Goal: Complete application form

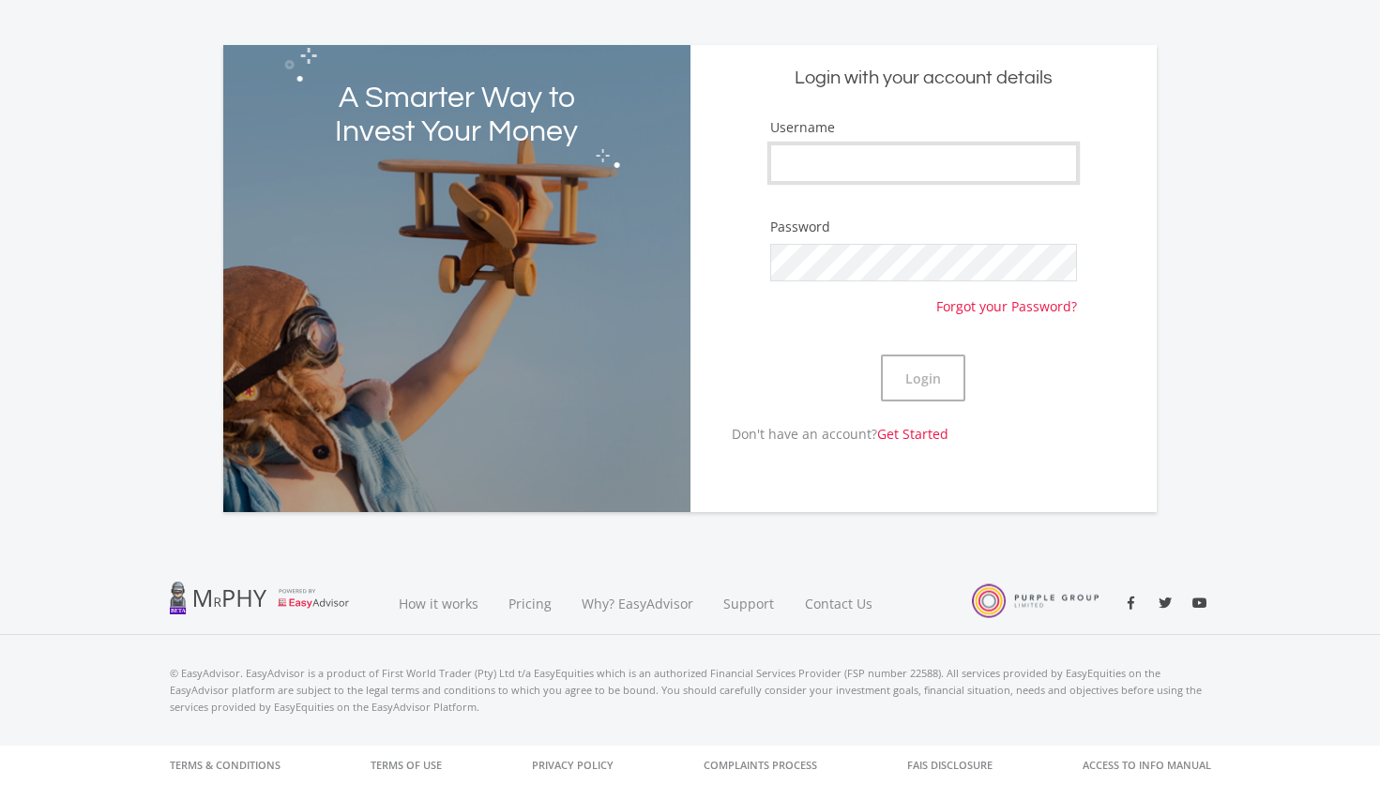
scroll to position [80, 0]
click at [873, 161] on input "Username" at bounding box center [924, 163] width 308 height 38
paste input "Piso8"
type input "Piso8"
click at [955, 196] on div "Username Piso8" at bounding box center [924, 158] width 308 height 83
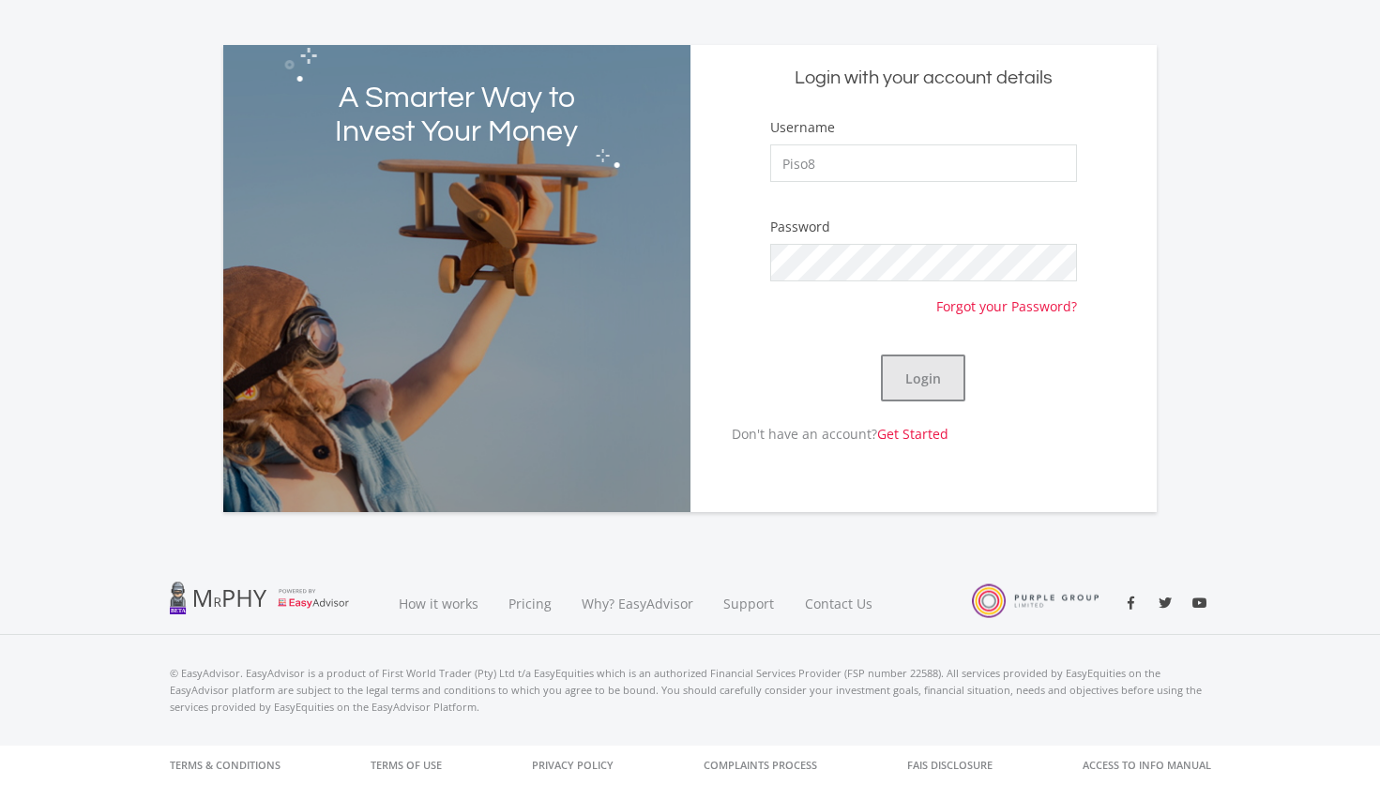
click at [921, 385] on button "Login" at bounding box center [923, 378] width 84 height 47
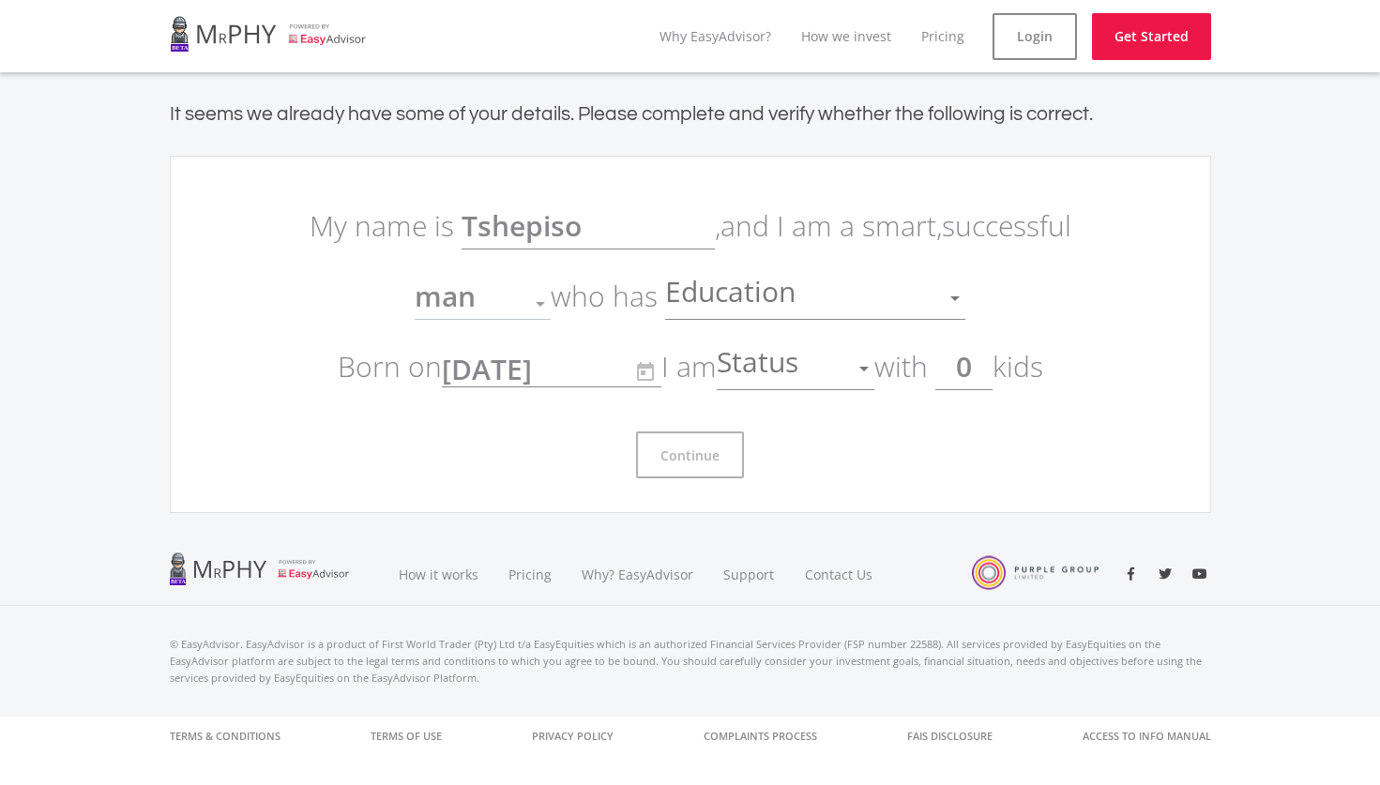
click at [988, 366] on input "0" at bounding box center [963, 366] width 57 height 47
type input "4"
click at [876, 378] on div at bounding box center [864, 369] width 36 height 36
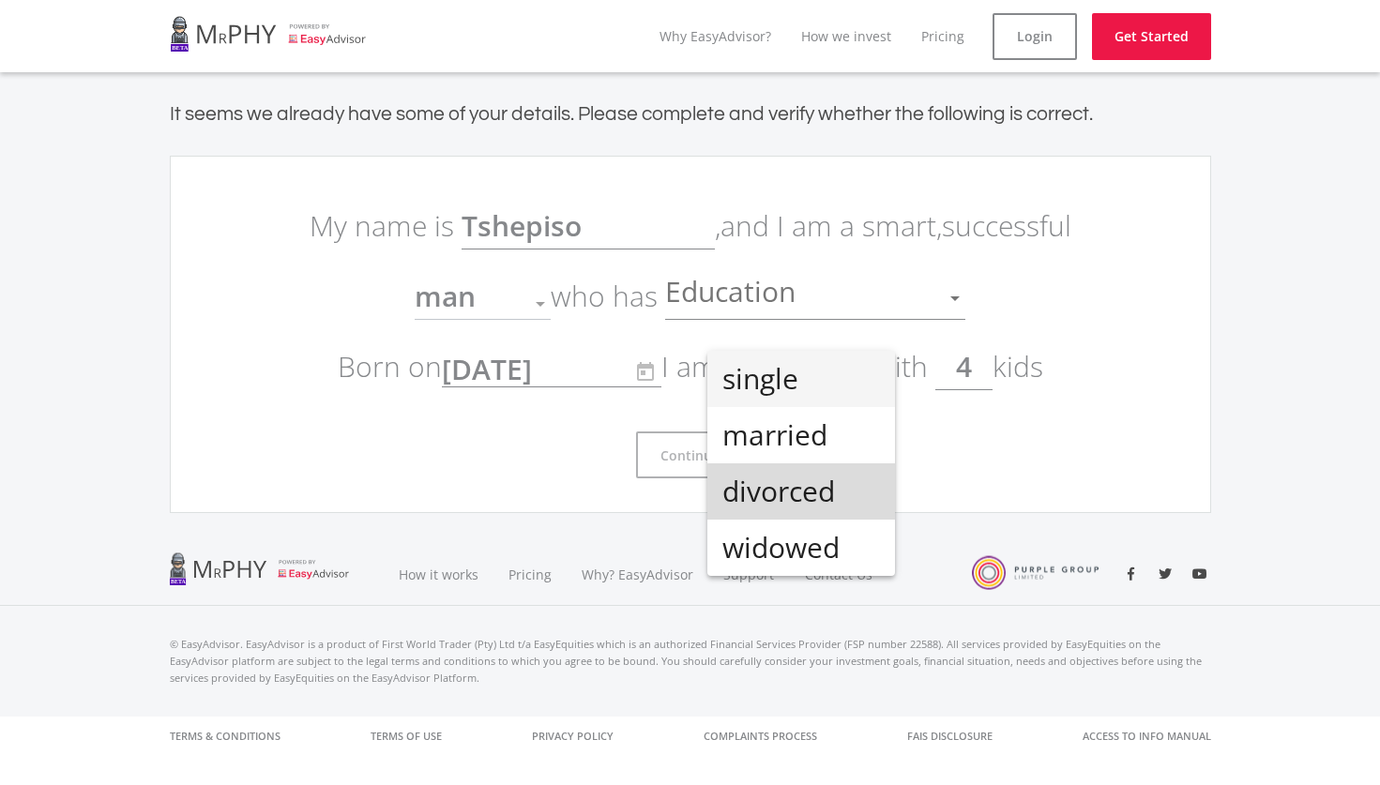
click at [807, 501] on span "divorced" at bounding box center [801, 491] width 158 height 56
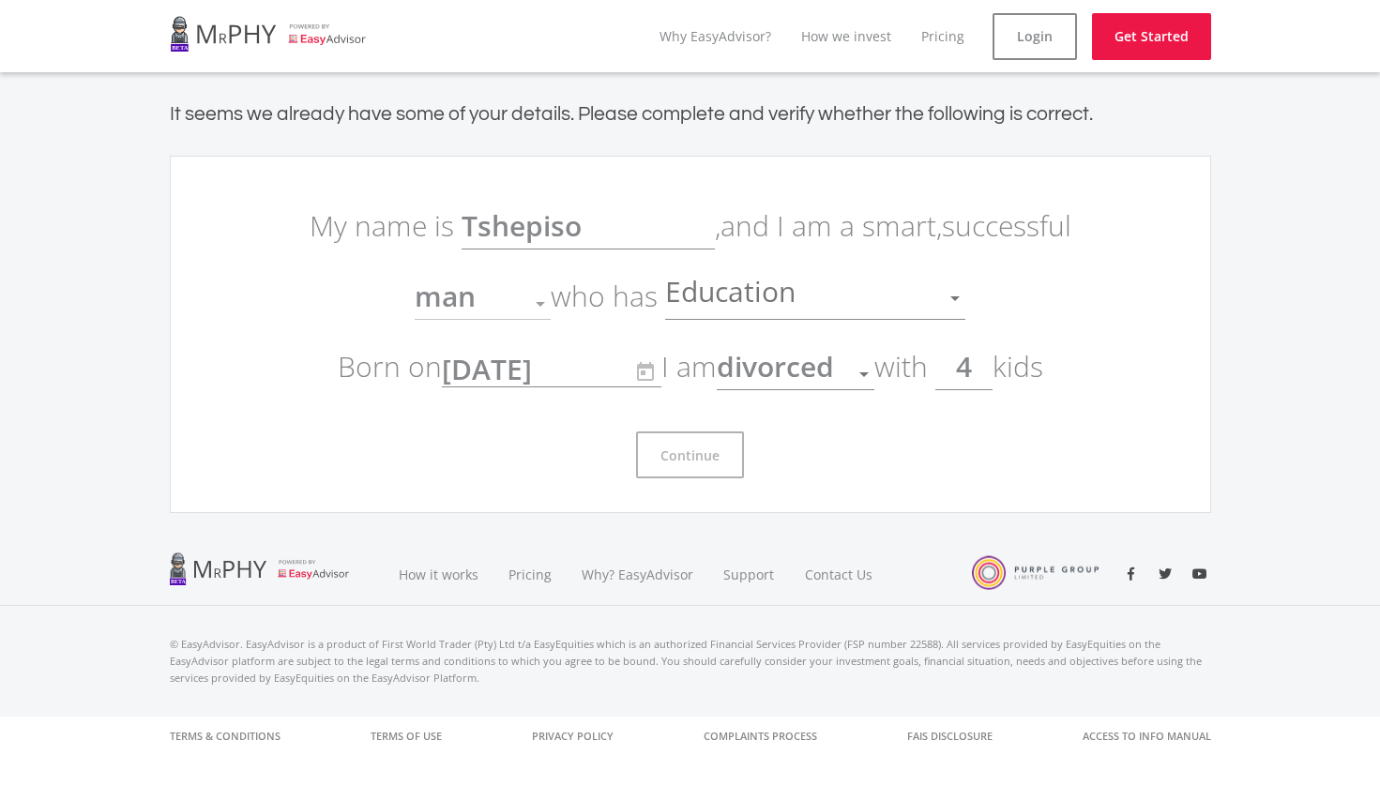
click at [960, 296] on div at bounding box center [954, 298] width 9 height 5
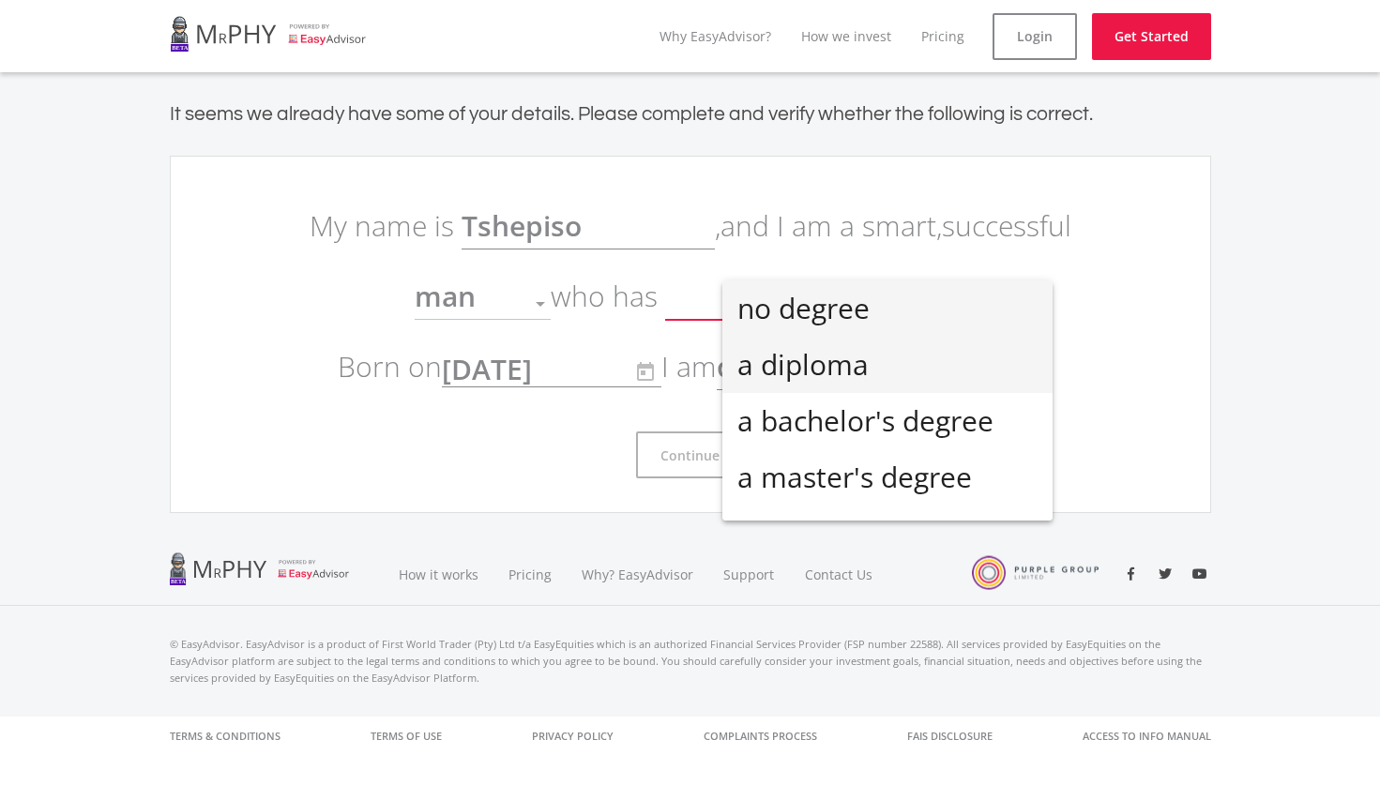
click at [824, 382] on span "a diploma" at bounding box center [887, 365] width 300 height 56
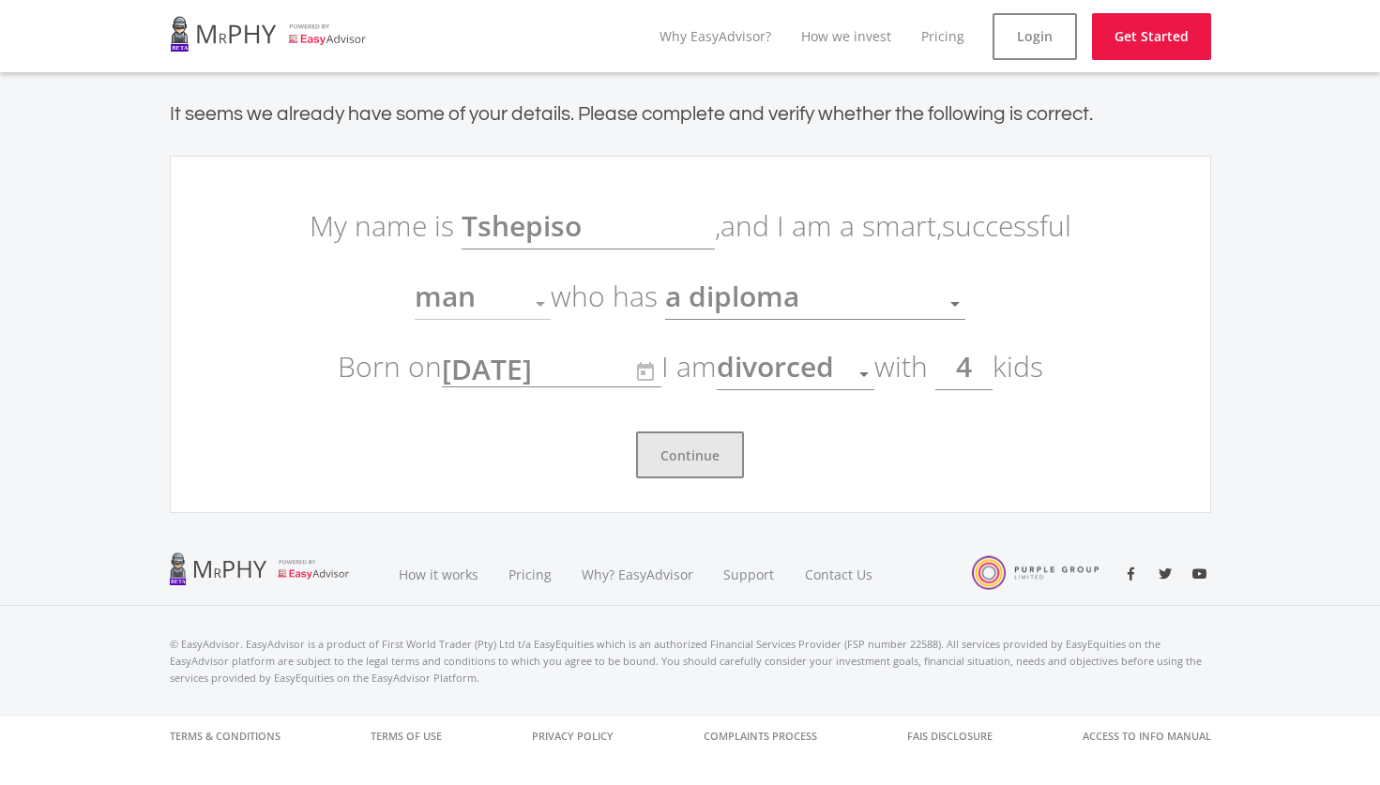
click at [695, 460] on button "Continue" at bounding box center [690, 455] width 108 height 47
click at [558, 296] on div at bounding box center [541, 304] width 36 height 36
click at [558, 302] on div at bounding box center [541, 304] width 36 height 36
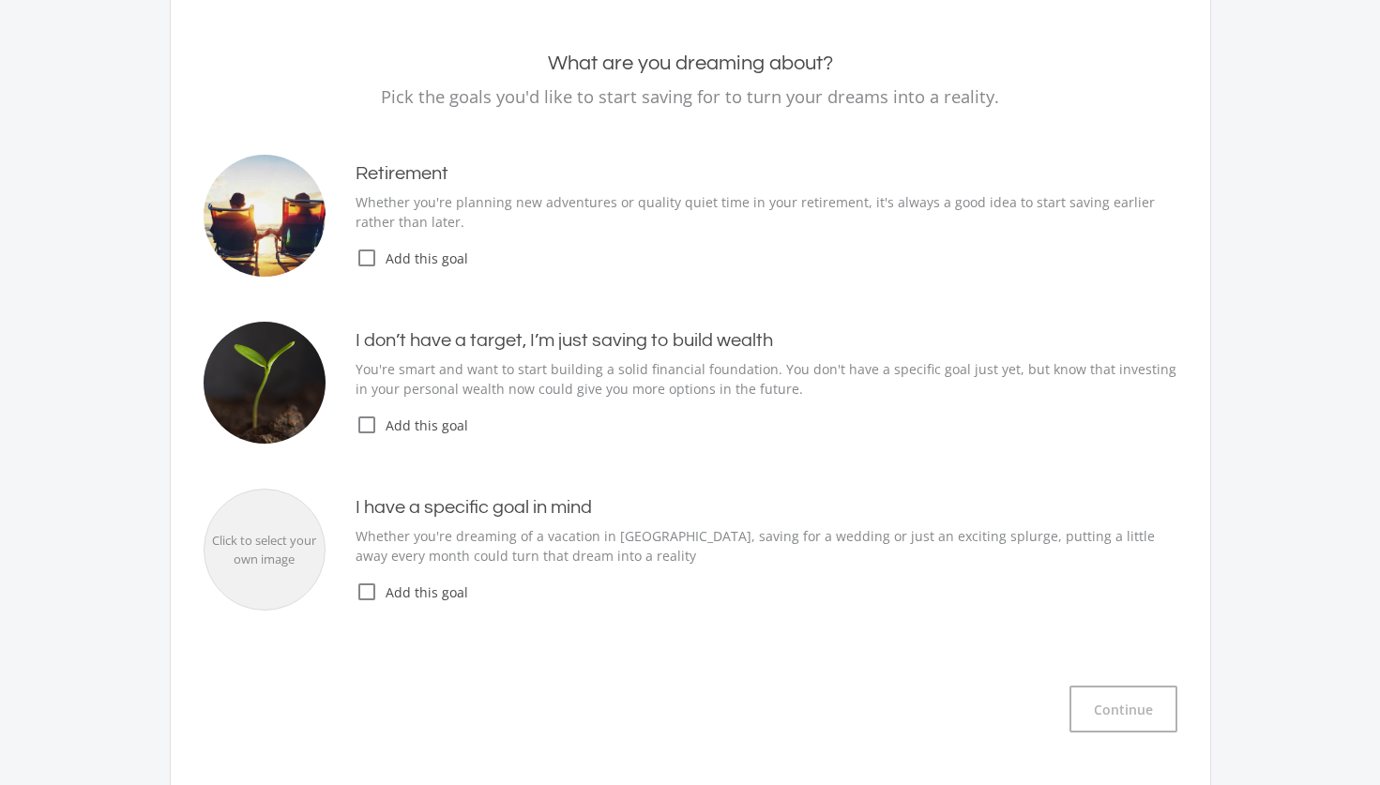
scroll to position [175, 0]
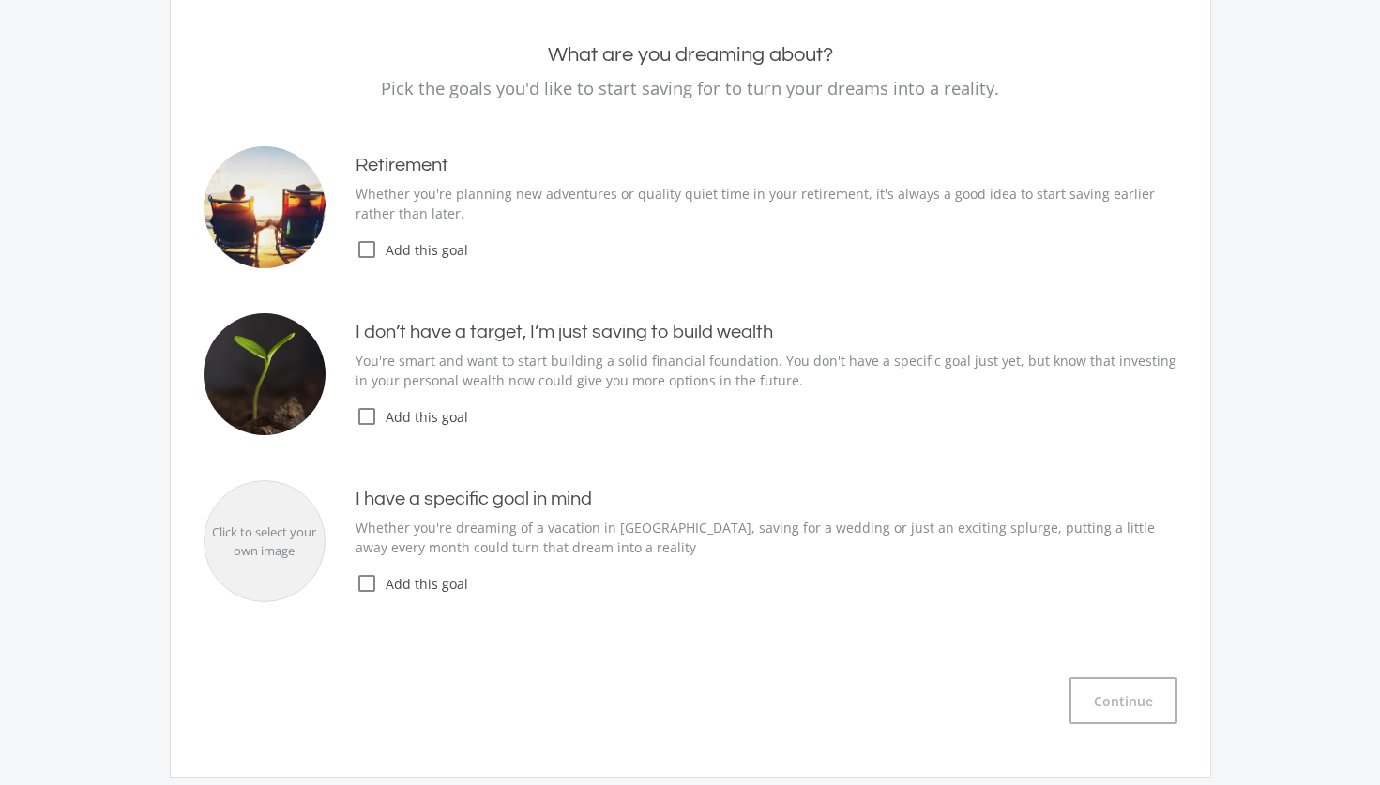
click at [368, 417] on icon "check_box_outline_blank" at bounding box center [367, 416] width 23 height 23
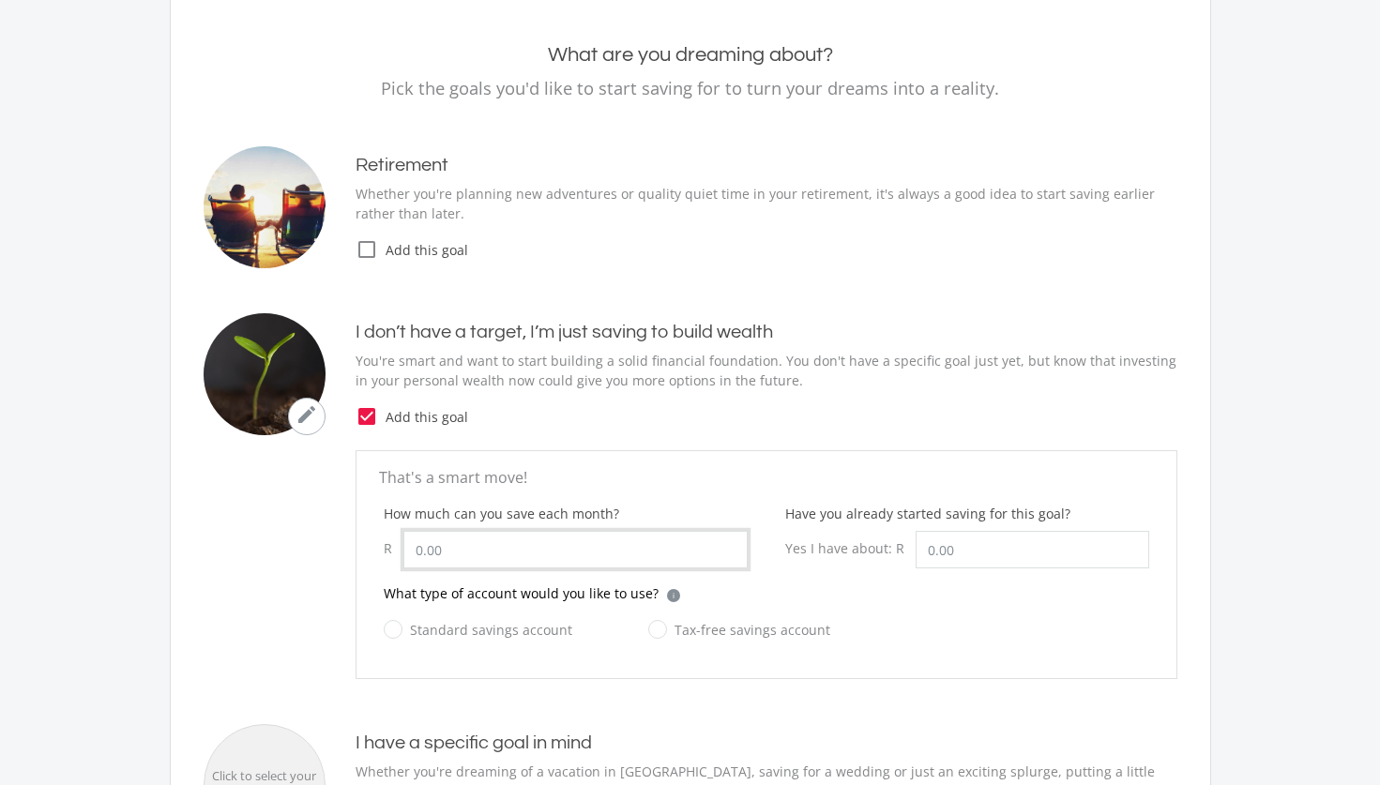
click at [543, 557] on input "How much can you save each month?" at bounding box center [575, 550] width 344 height 38
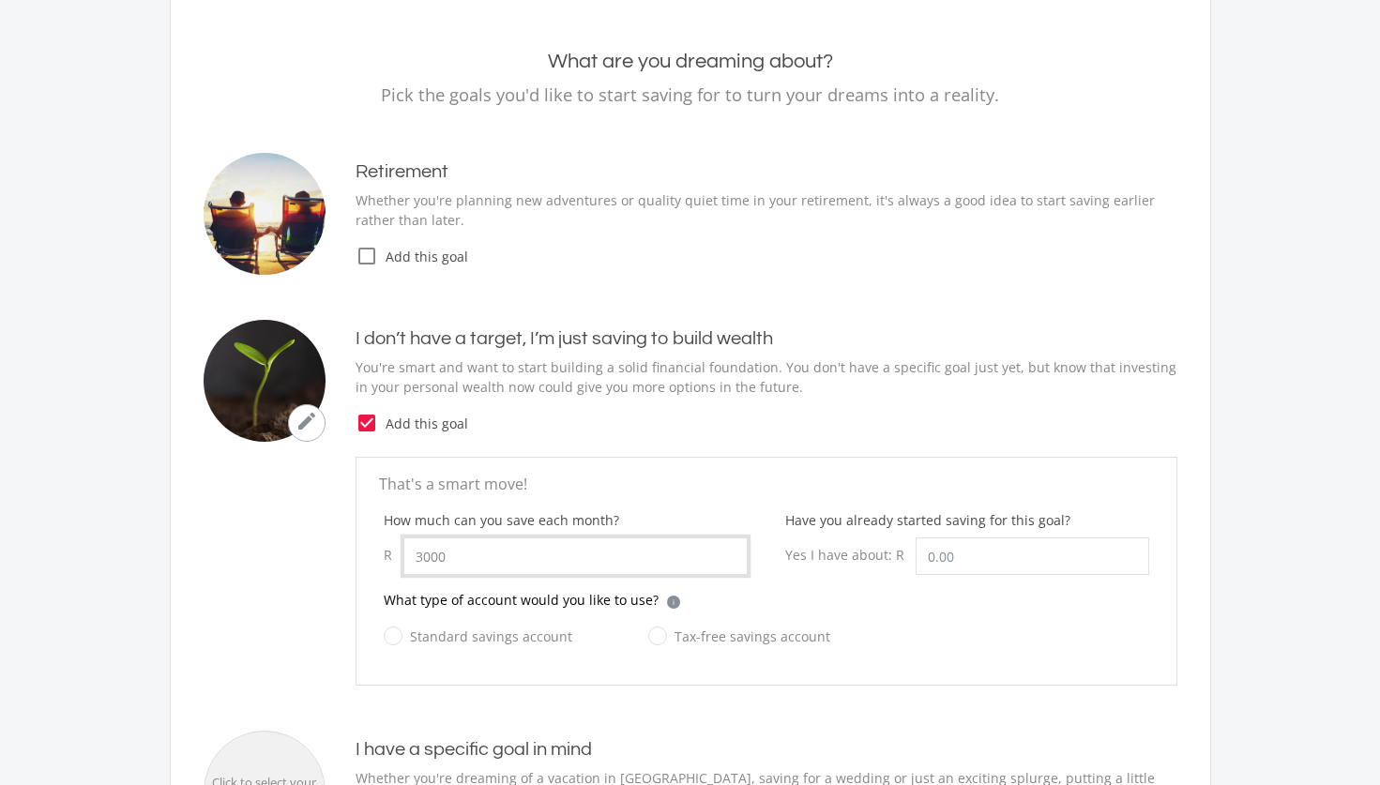
scroll to position [163, 0]
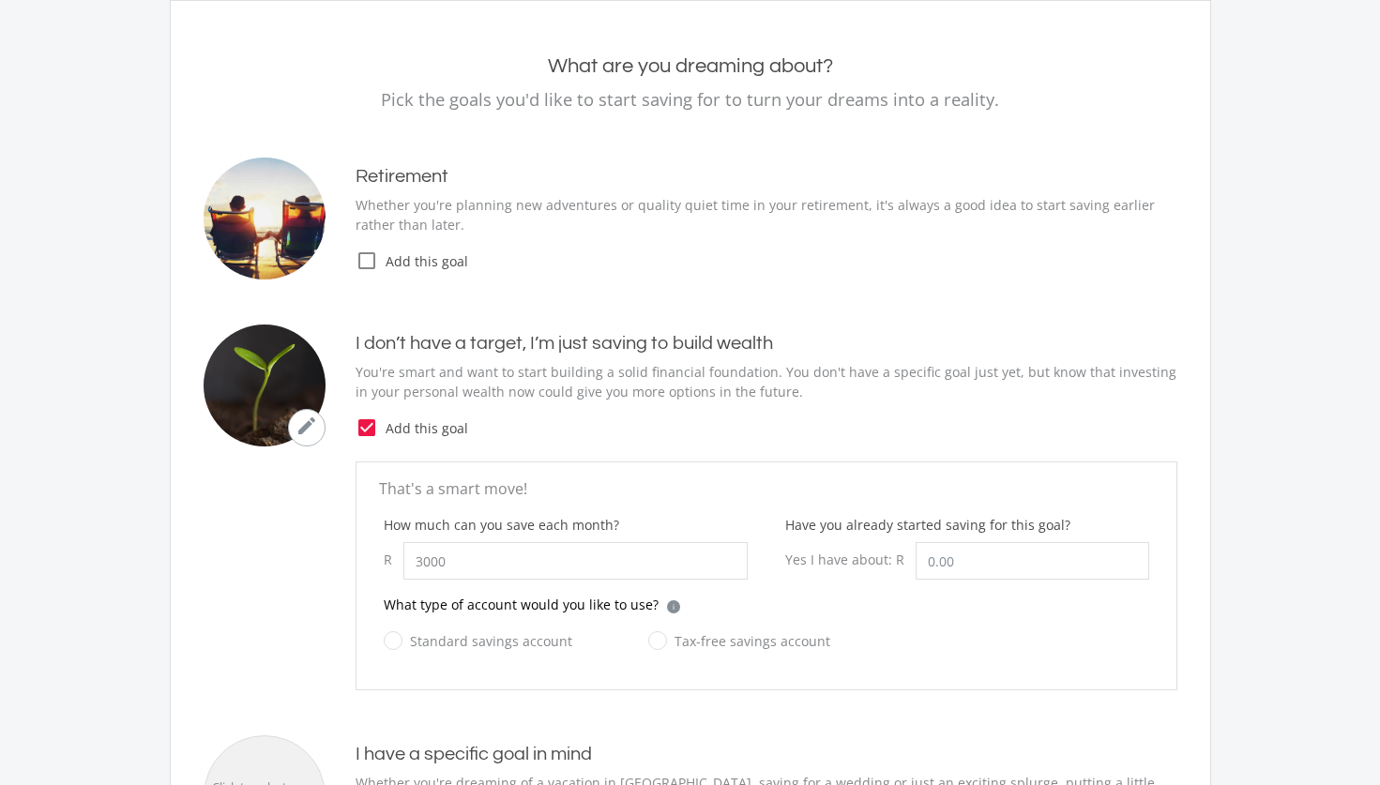
type input "3,000.00"
click at [656, 641] on label "Tax-free savings account" at bounding box center [739, 641] width 182 height 23
click at [656, 641] on input "Tax-free savings account" at bounding box center [721, 652] width 182 height 38
radio input "true"
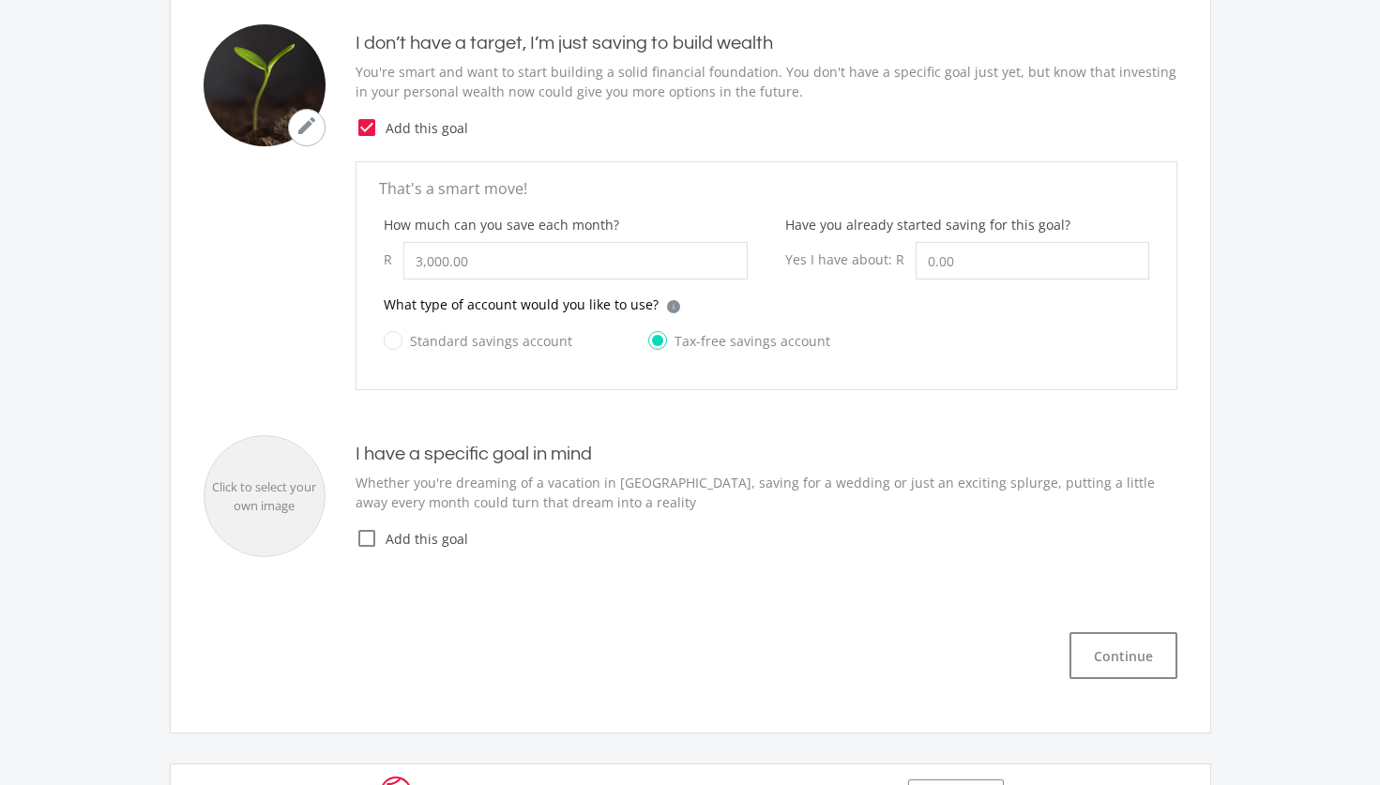
scroll to position [522, 0]
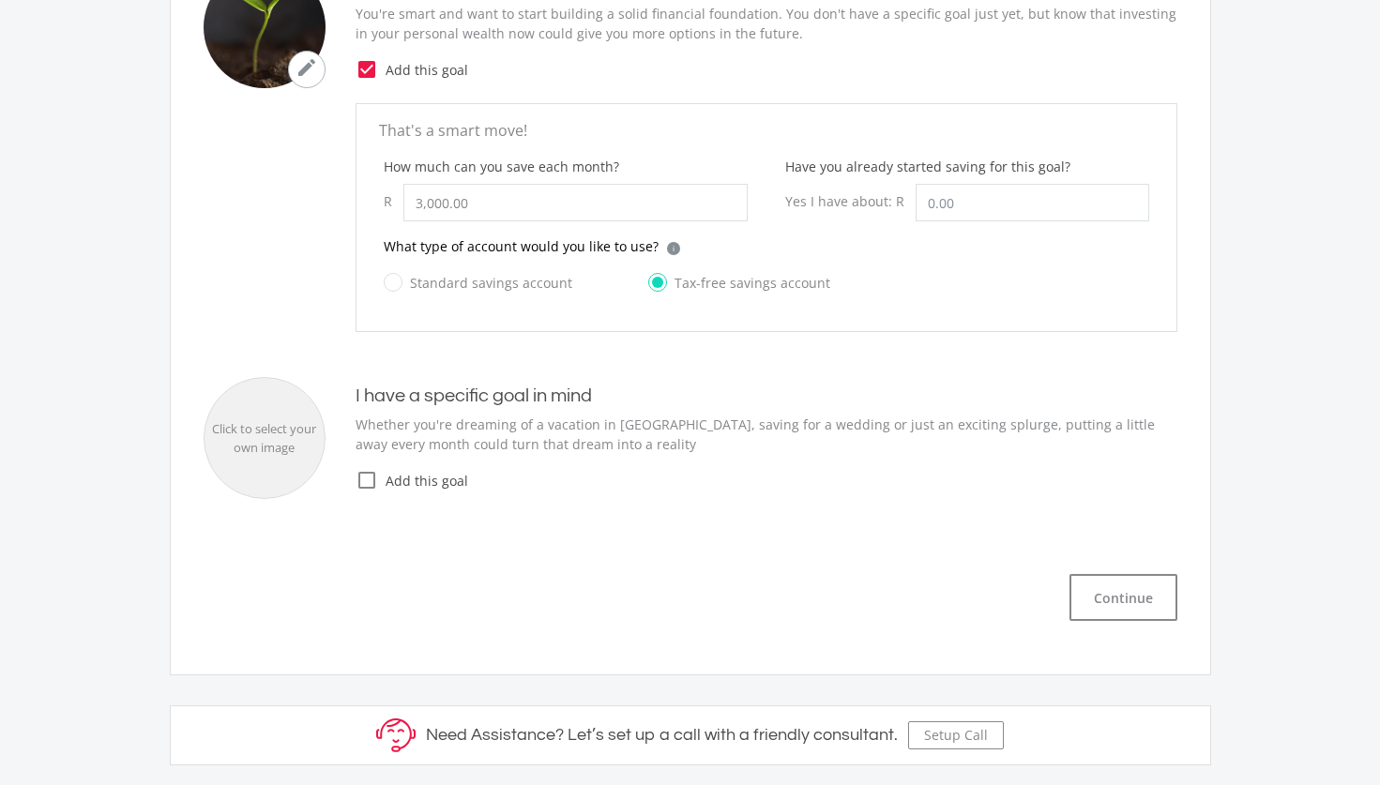
click at [366, 481] on icon "check_box_outline_blank" at bounding box center [367, 480] width 23 height 23
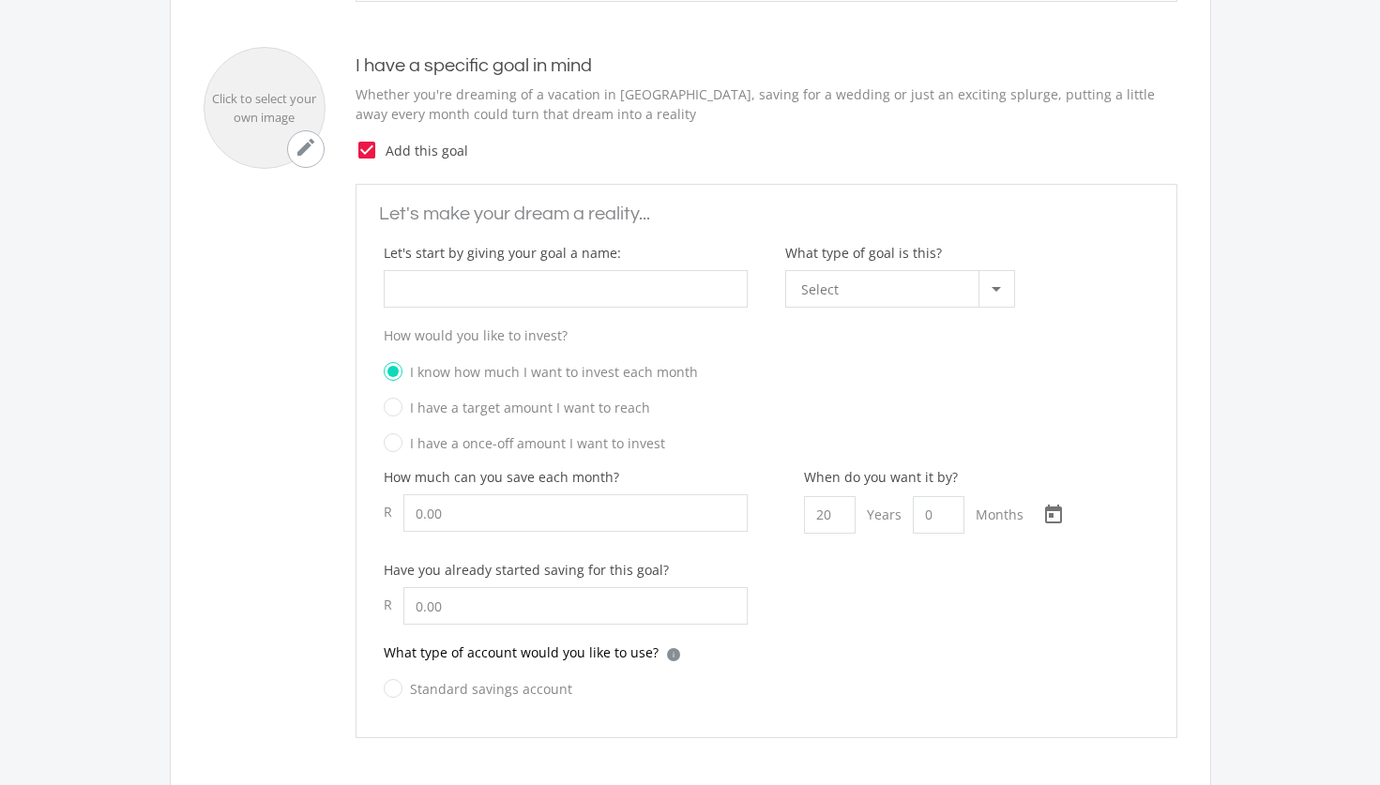
scroll to position [864, 0]
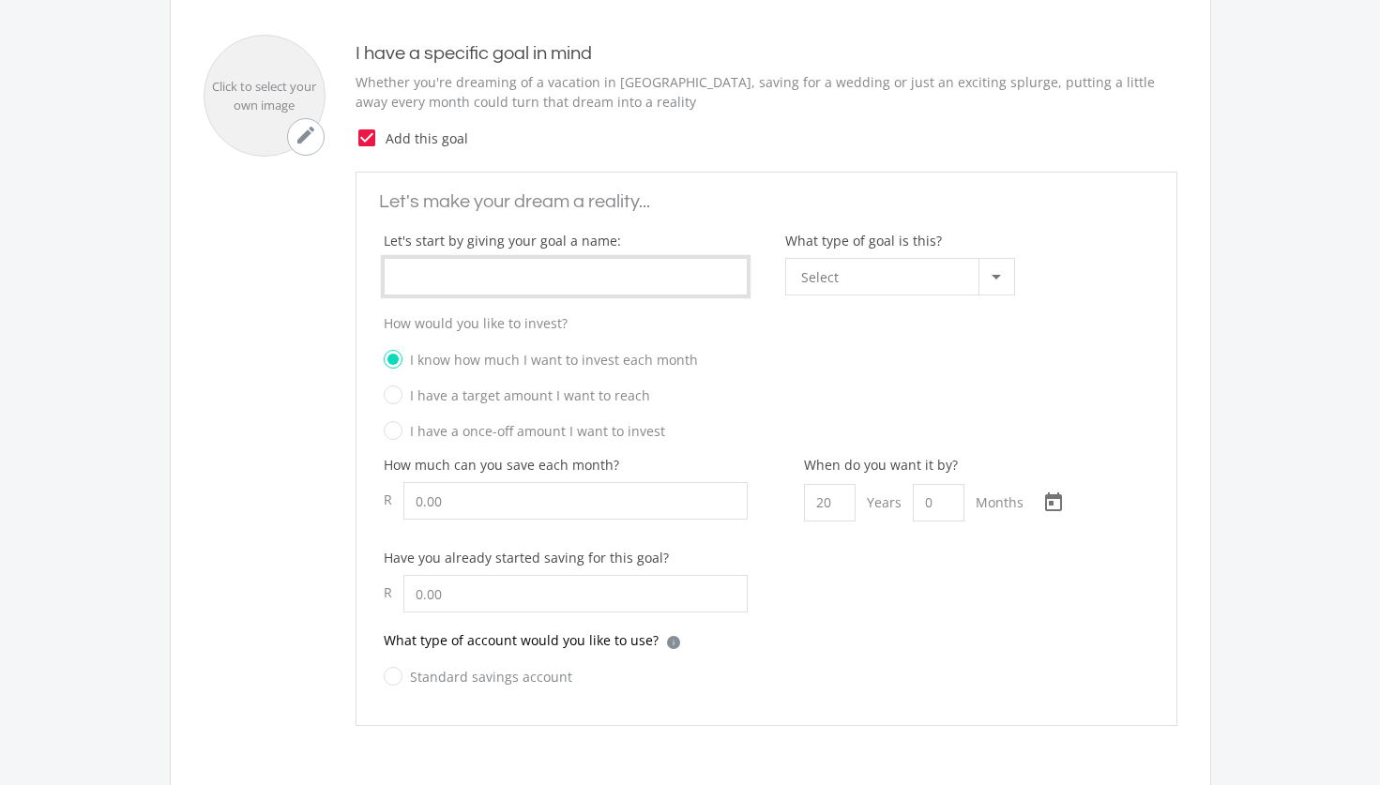
click at [579, 281] on input "What type of goal is this?" at bounding box center [566, 277] width 364 height 38
type input "S"
type input "Sustainable Wealth"
click at [990, 279] on div at bounding box center [997, 277] width 36 height 36
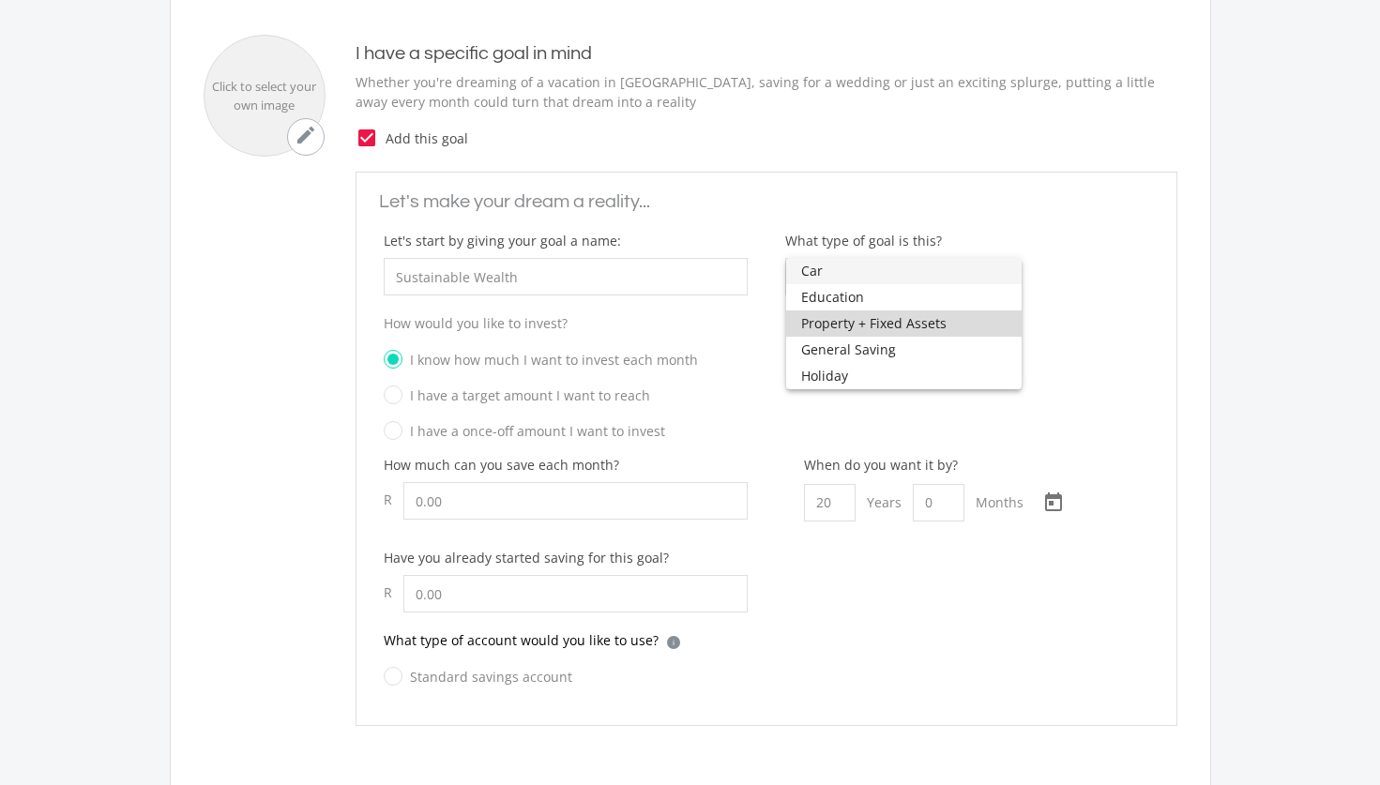
click at [856, 328] on span "Property + Fixed Assets" at bounding box center [903, 324] width 205 height 26
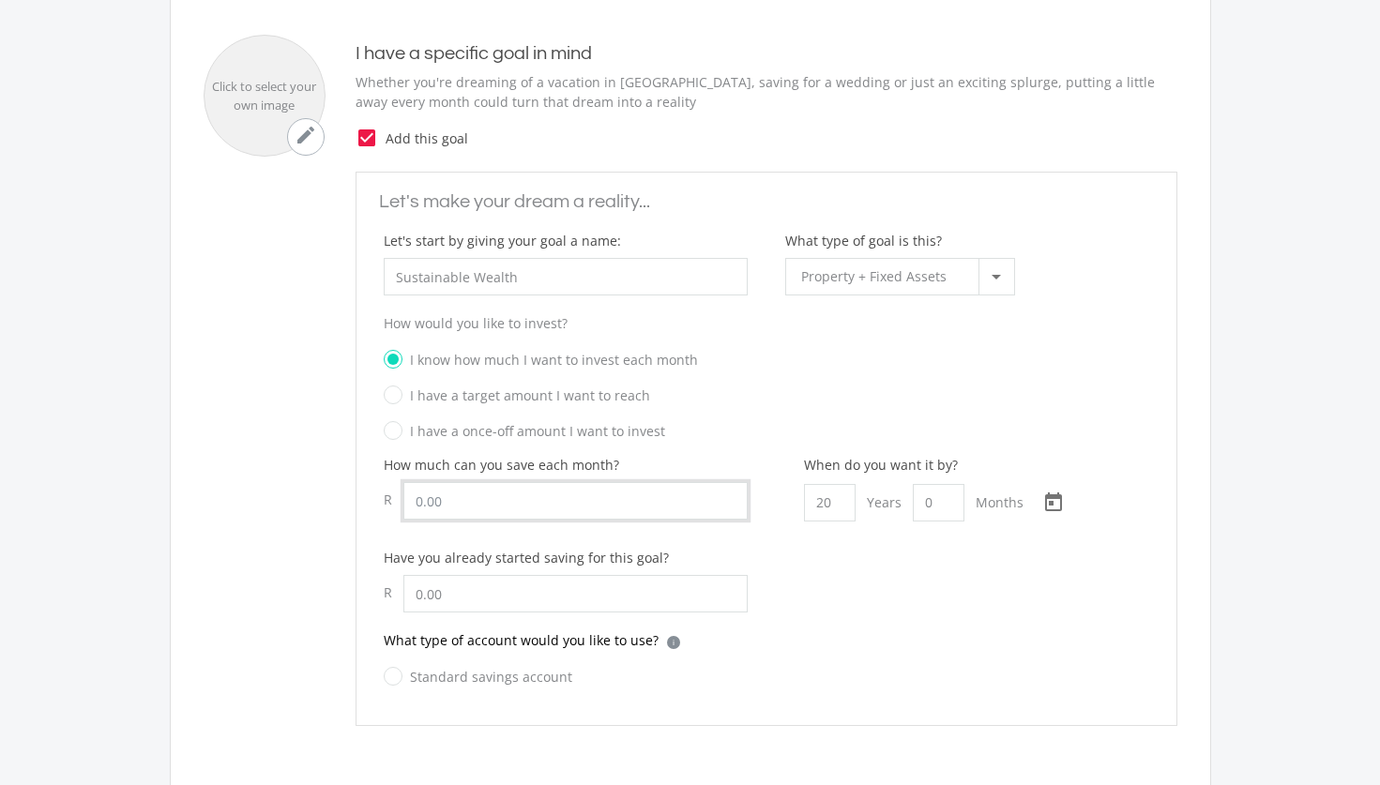
click at [448, 500] on input "How much can you save each month?" at bounding box center [575, 501] width 344 height 38
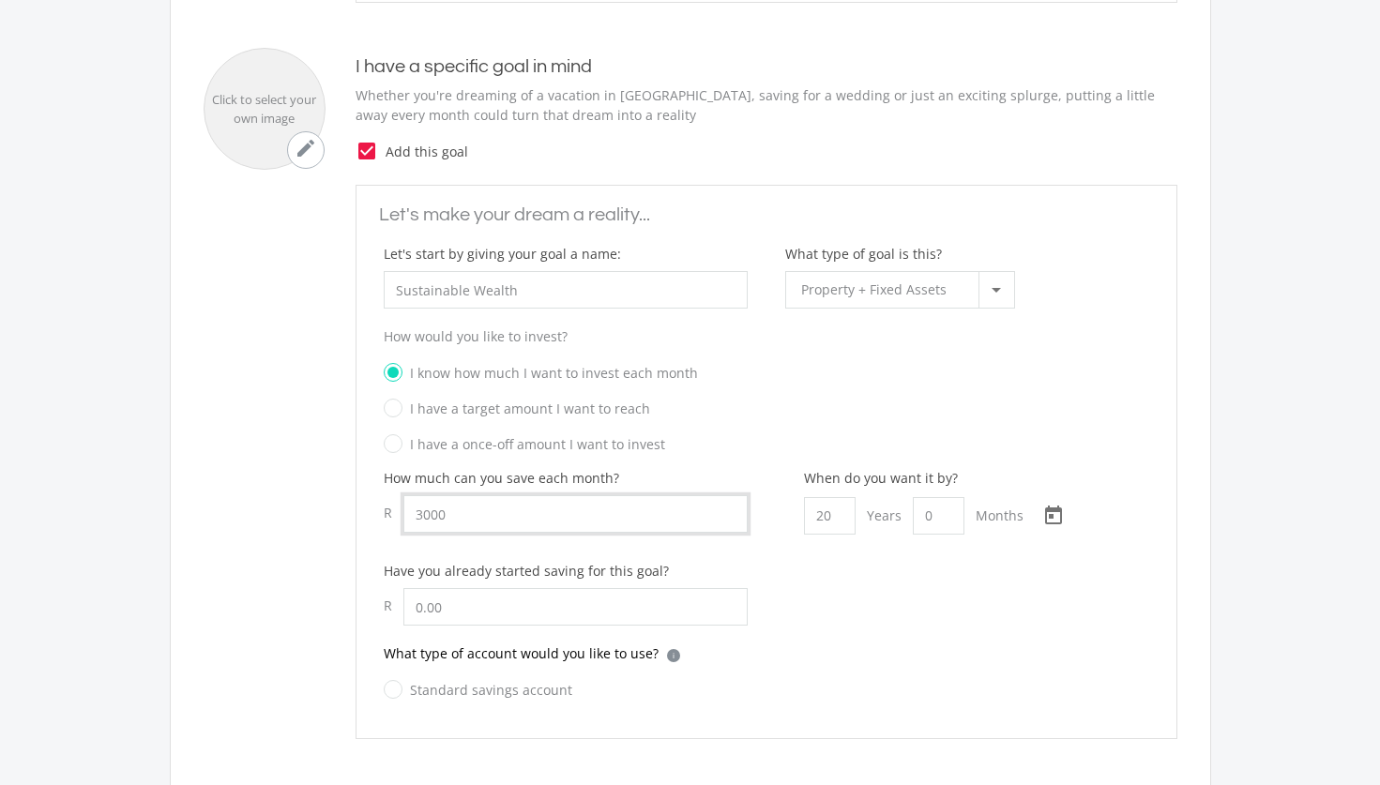
scroll to position [853, 0]
type input "3,000.00"
click at [520, 600] on input "text" at bounding box center [575, 605] width 344 height 38
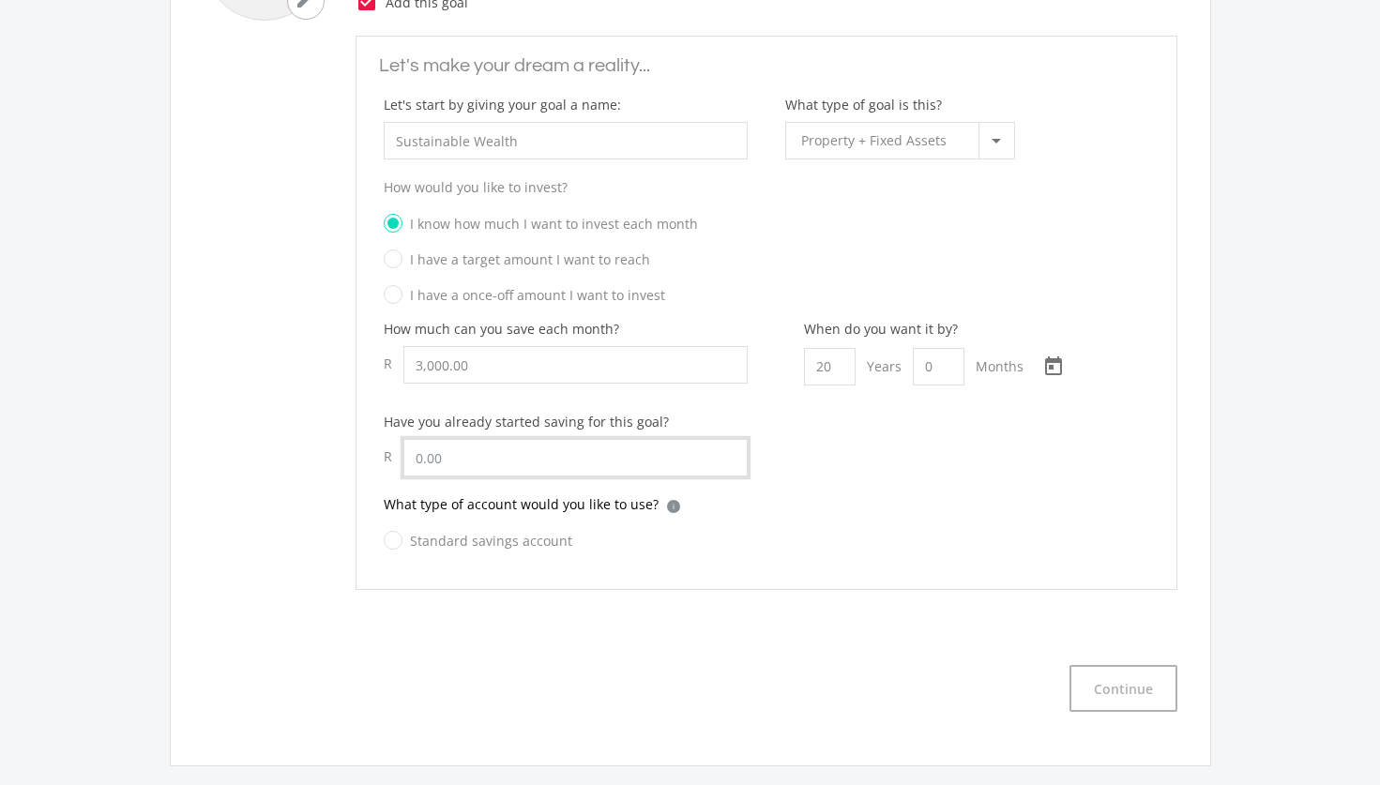
scroll to position [1006, 0]
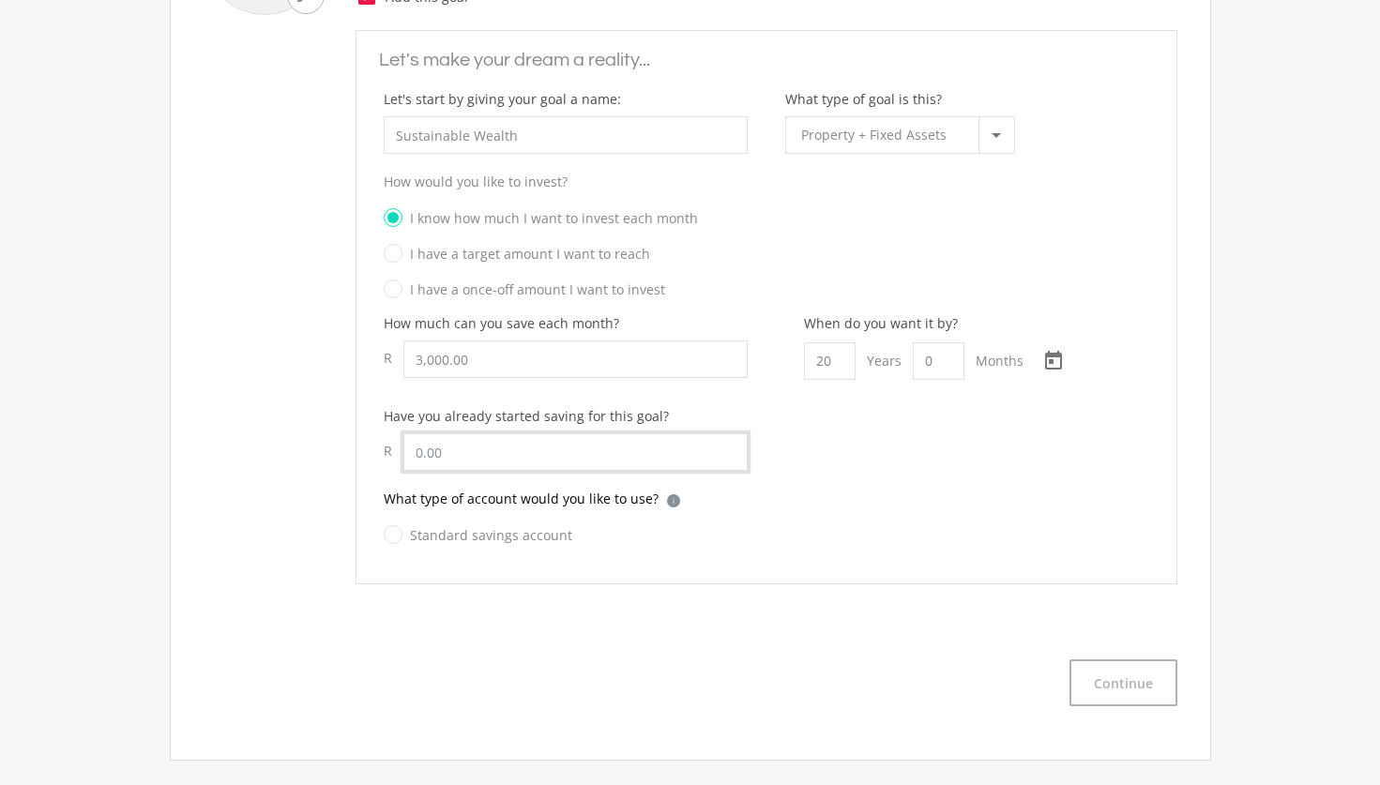
click at [469, 445] on input "text" at bounding box center [575, 452] width 344 height 38
type input "5"
type input "8,000.00"
click at [394, 539] on label "Standard savings account" at bounding box center [478, 535] width 189 height 23
click at [394, 539] on input "Standard savings account" at bounding box center [459, 546] width 189 height 38
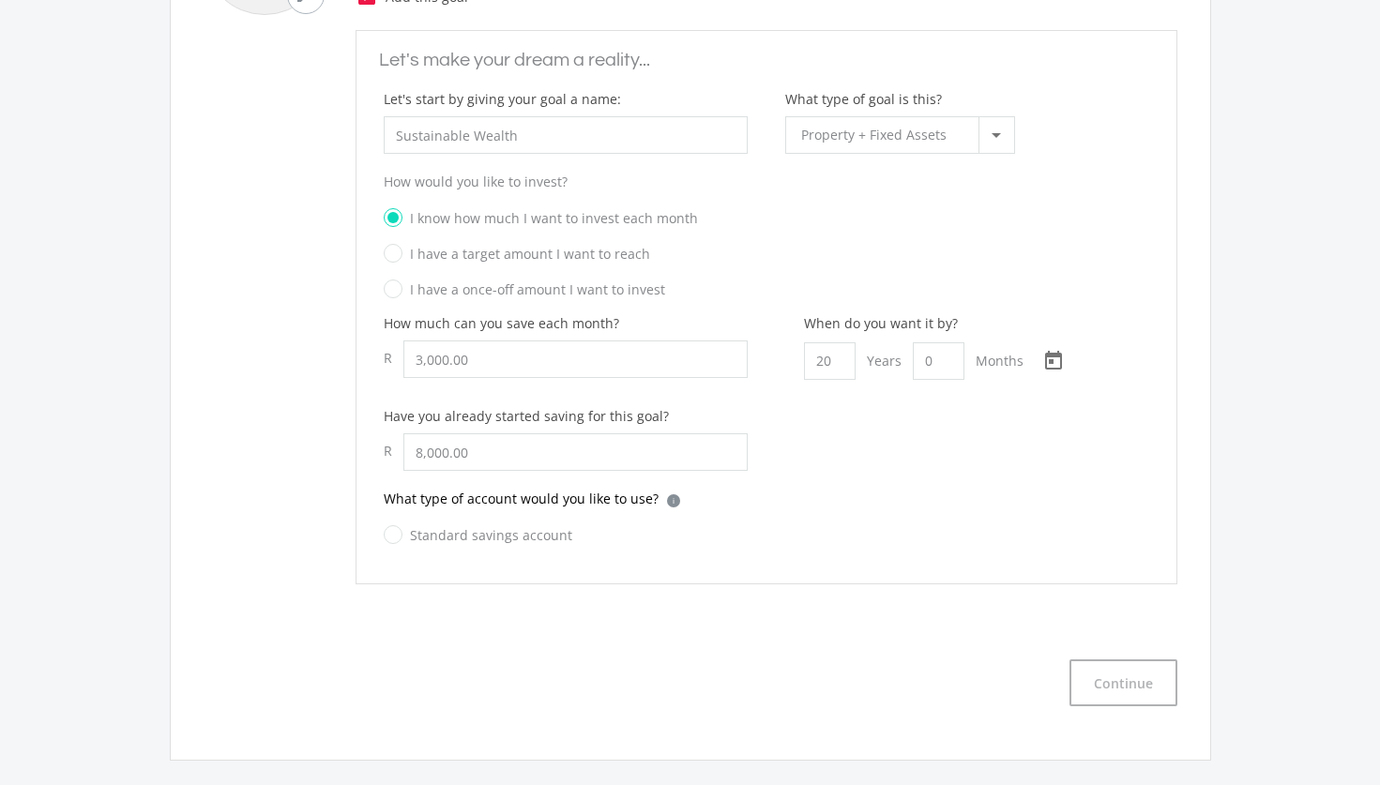
radio input "true"
click at [1121, 676] on button "Continue" at bounding box center [1124, 683] width 108 height 47
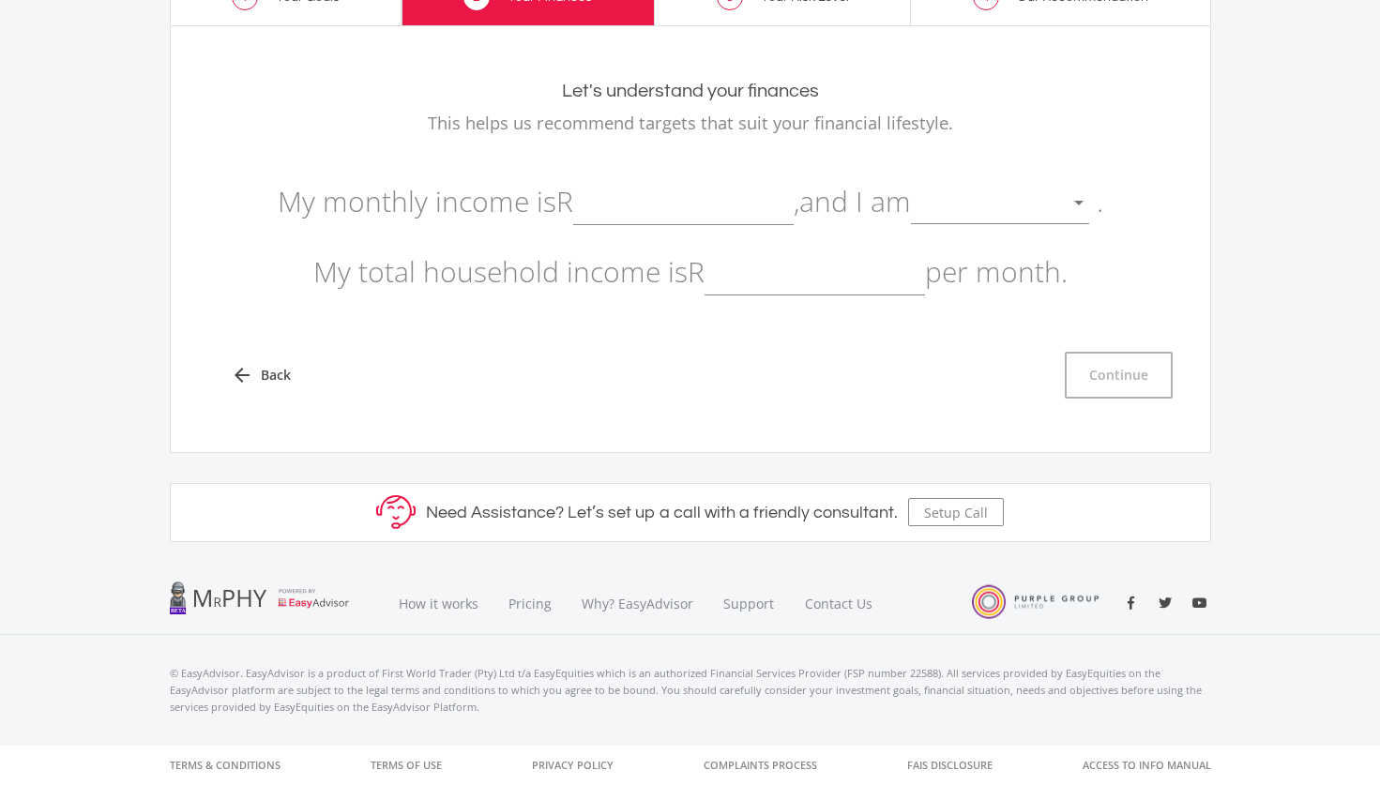
scroll to position [138, 0]
click at [599, 210] on input "text" at bounding box center [683, 201] width 220 height 47
type input "19,000.00"
click at [1097, 193] on div at bounding box center [1079, 204] width 36 height 36
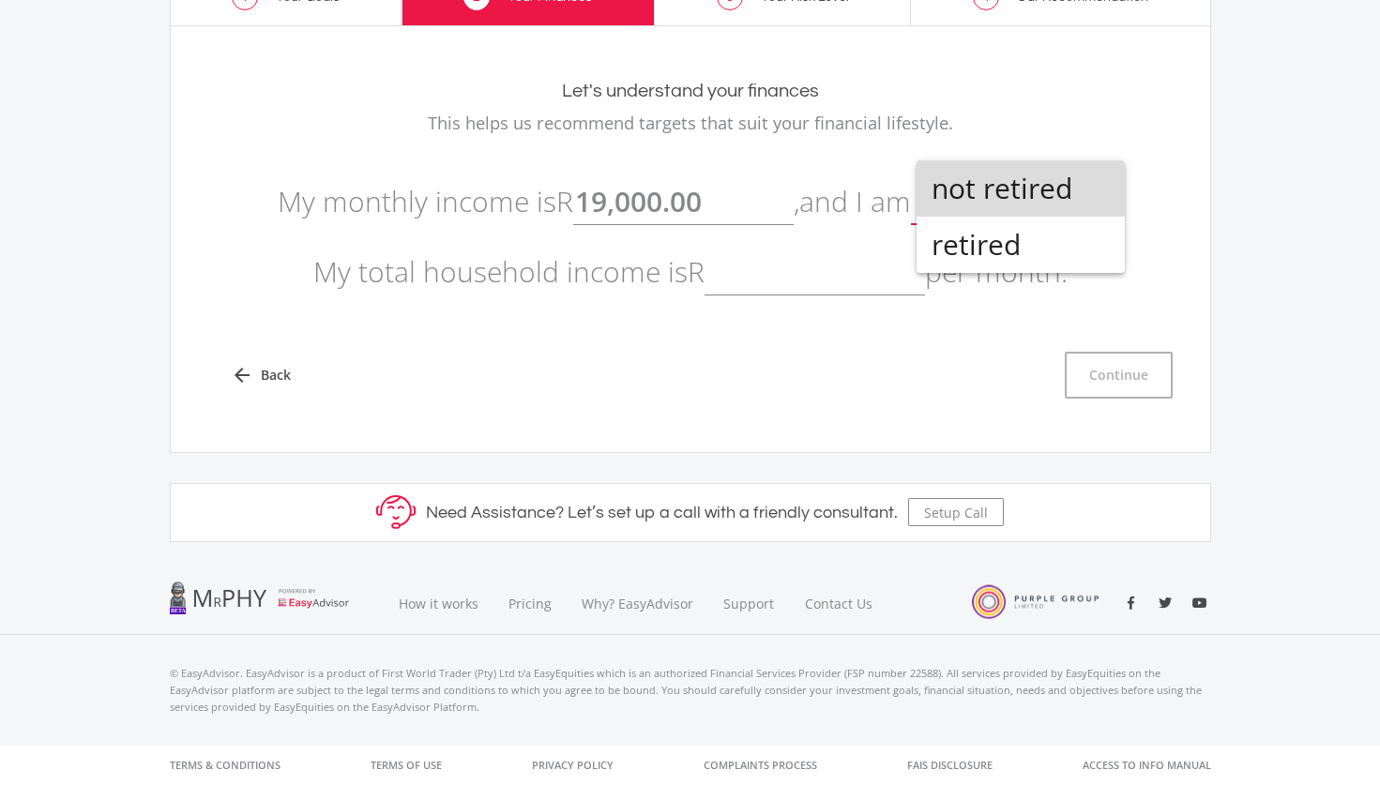
click at [970, 190] on span "not retired" at bounding box center [1021, 188] width 178 height 56
click at [782, 277] on input "text" at bounding box center [815, 272] width 220 height 47
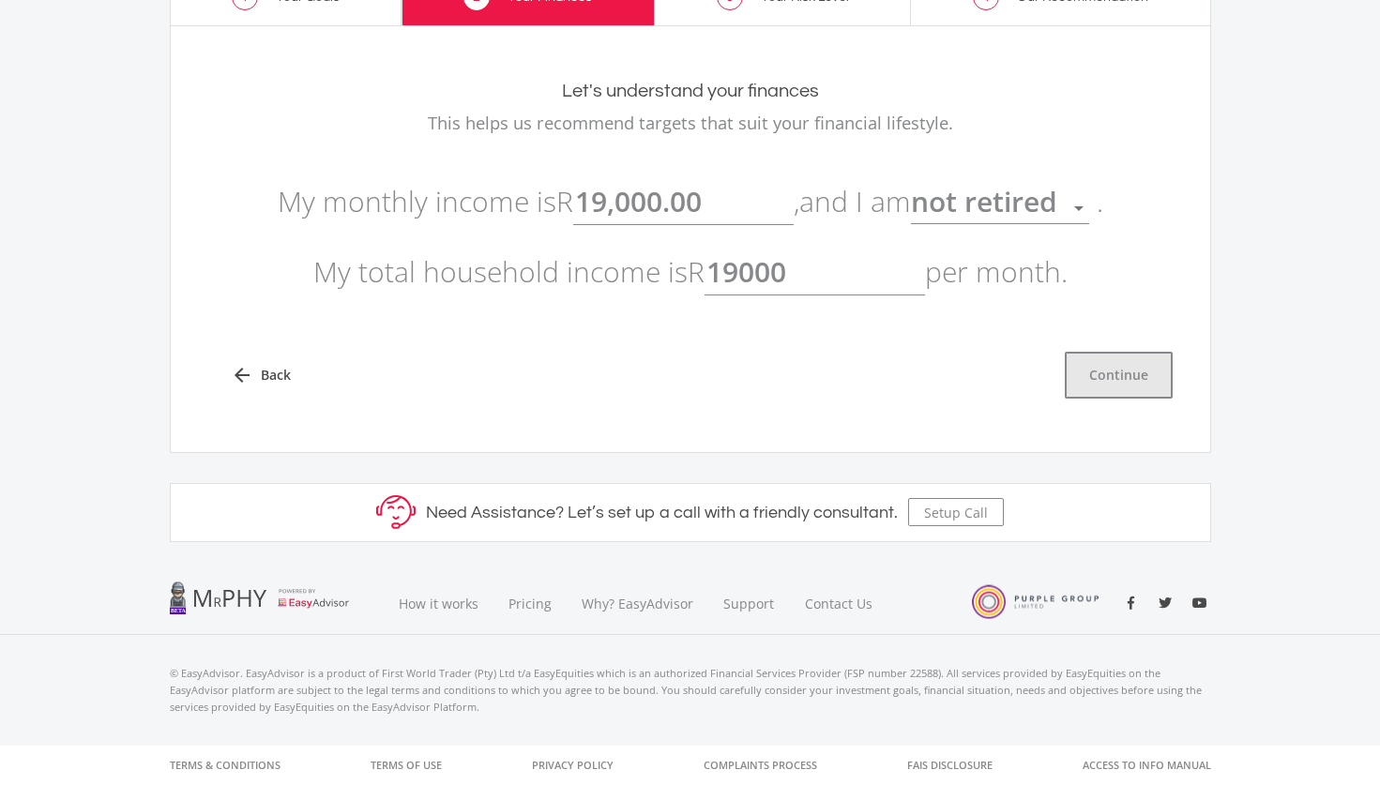
type input "19,000.00"
click at [1135, 391] on button "Continue" at bounding box center [1119, 375] width 108 height 47
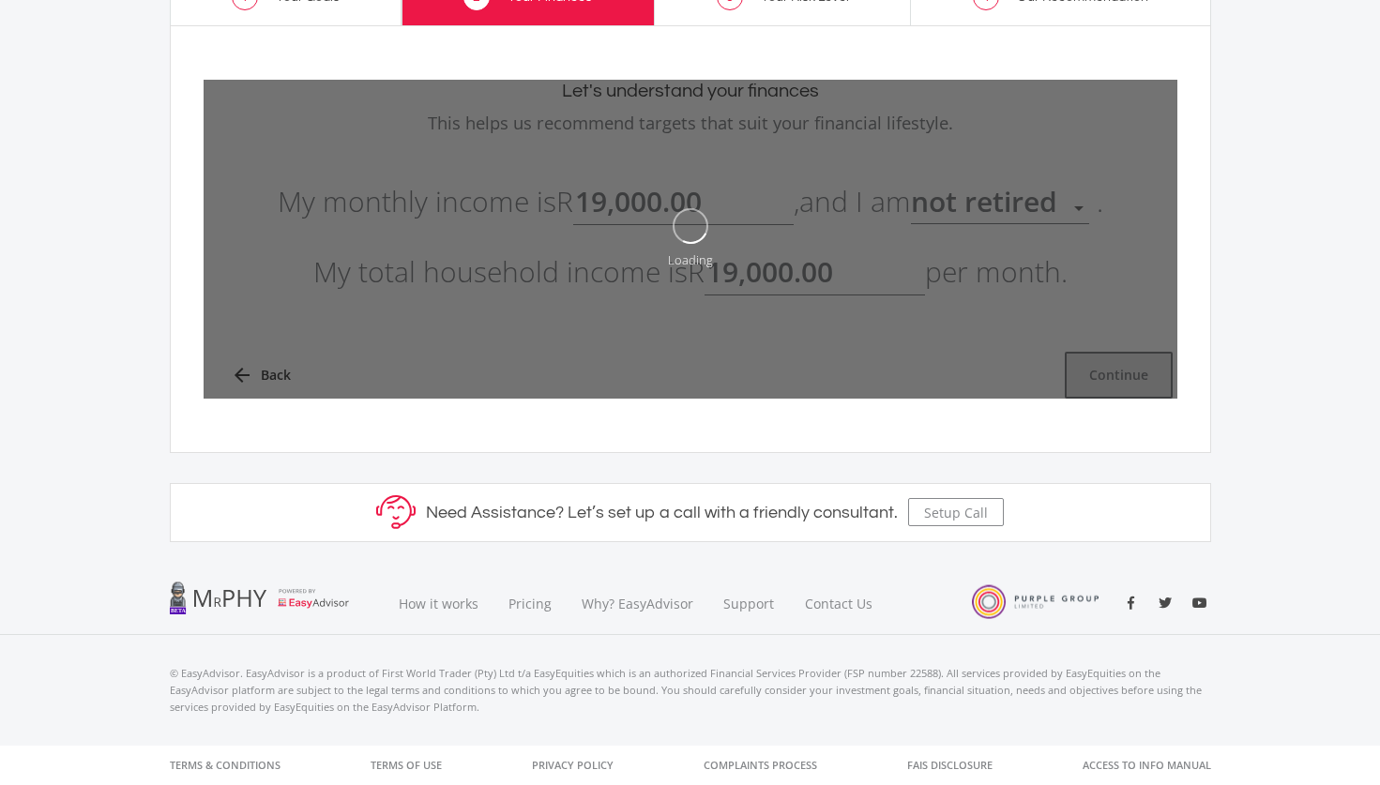
type input "19000"
type input "19,000.00"
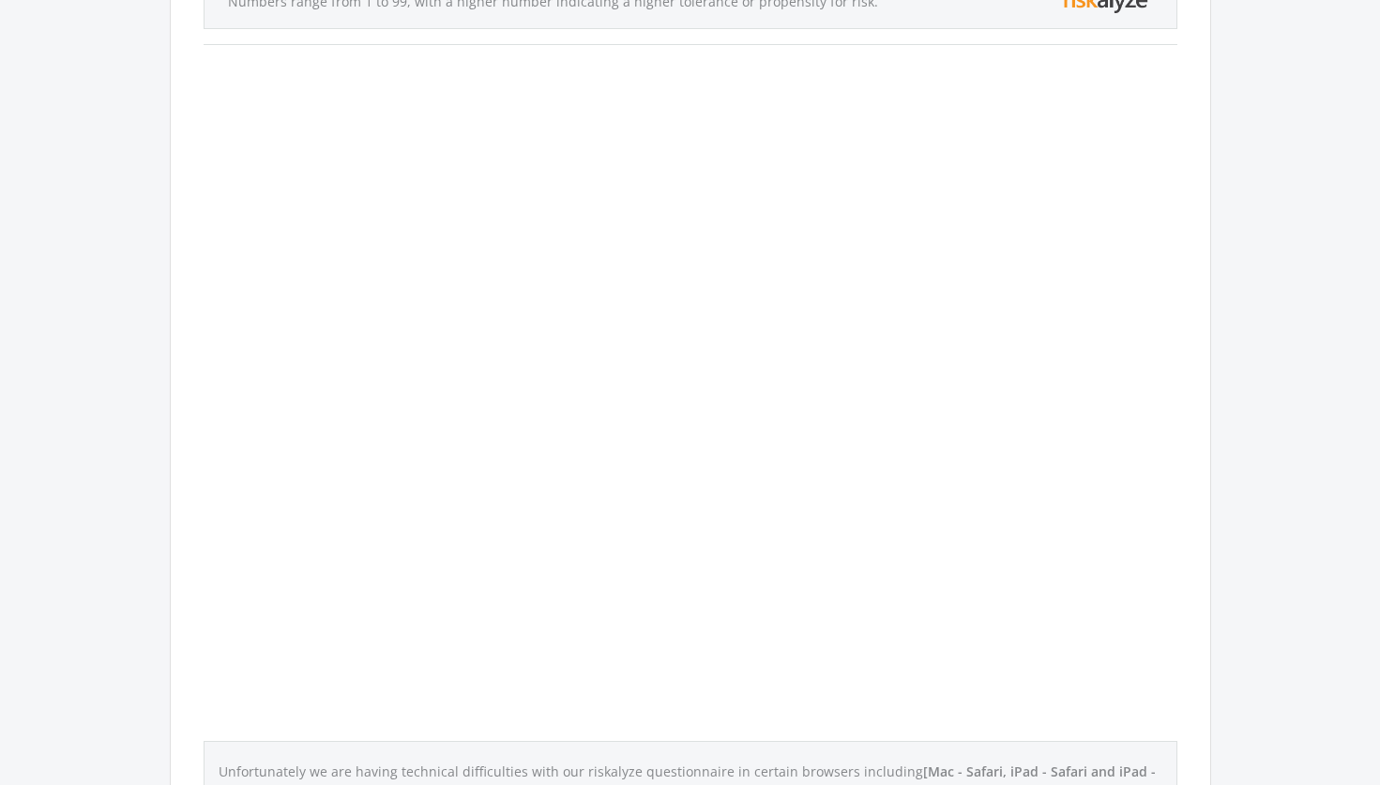
scroll to position [350, 0]
click at [912, 387] on div "What’s your risk number? How much risk can you handle [DATE]? How do we calcula…" at bounding box center [691, 354] width 974 height 972
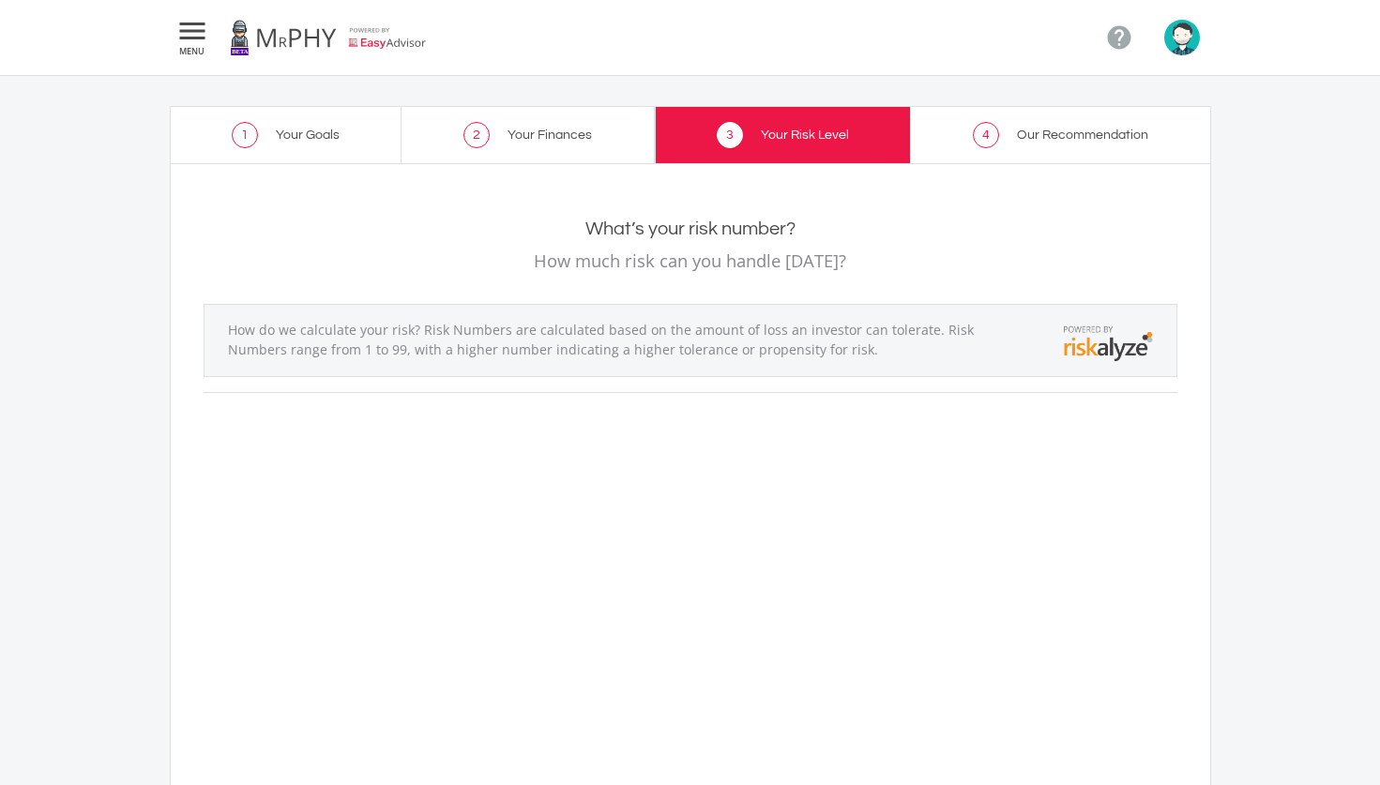
scroll to position [0, 0]
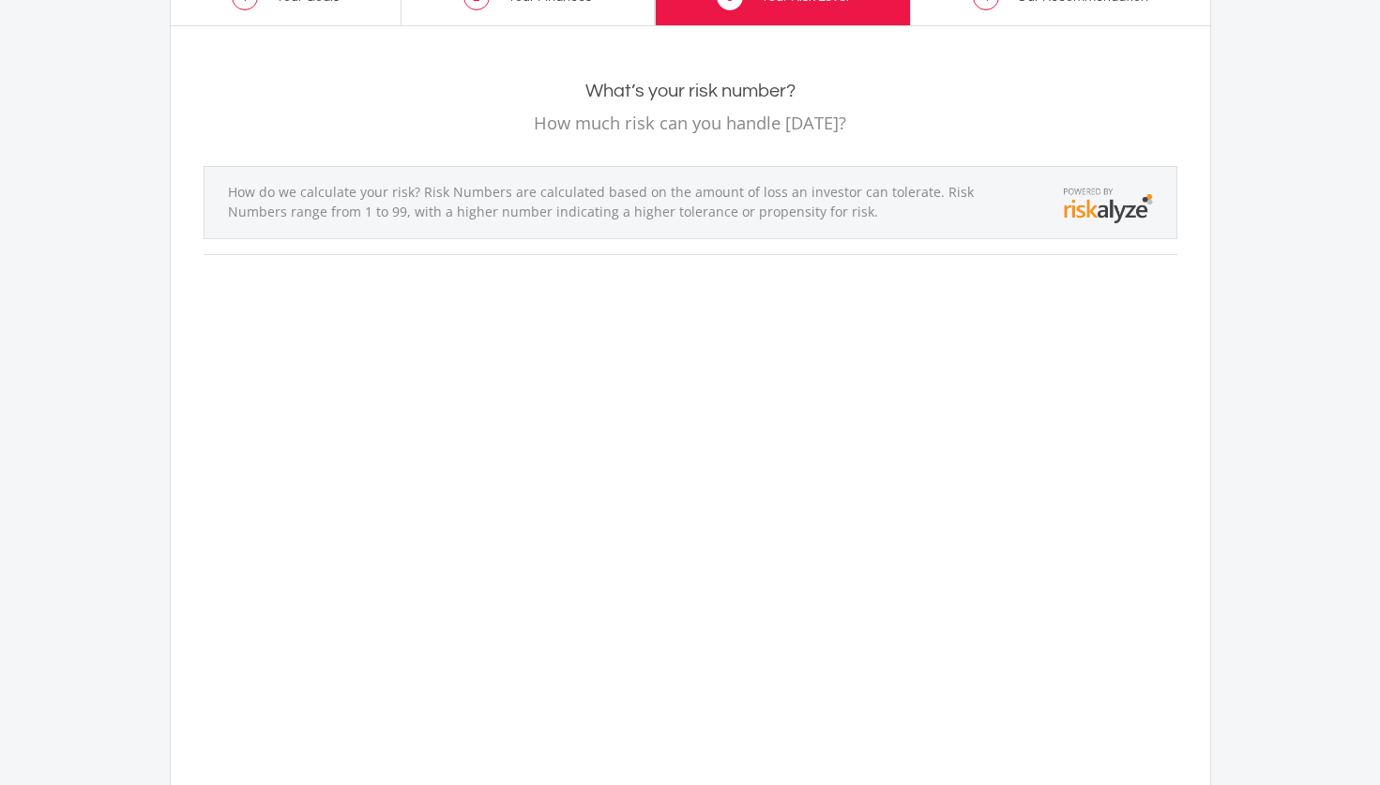
scroll to position [136, 0]
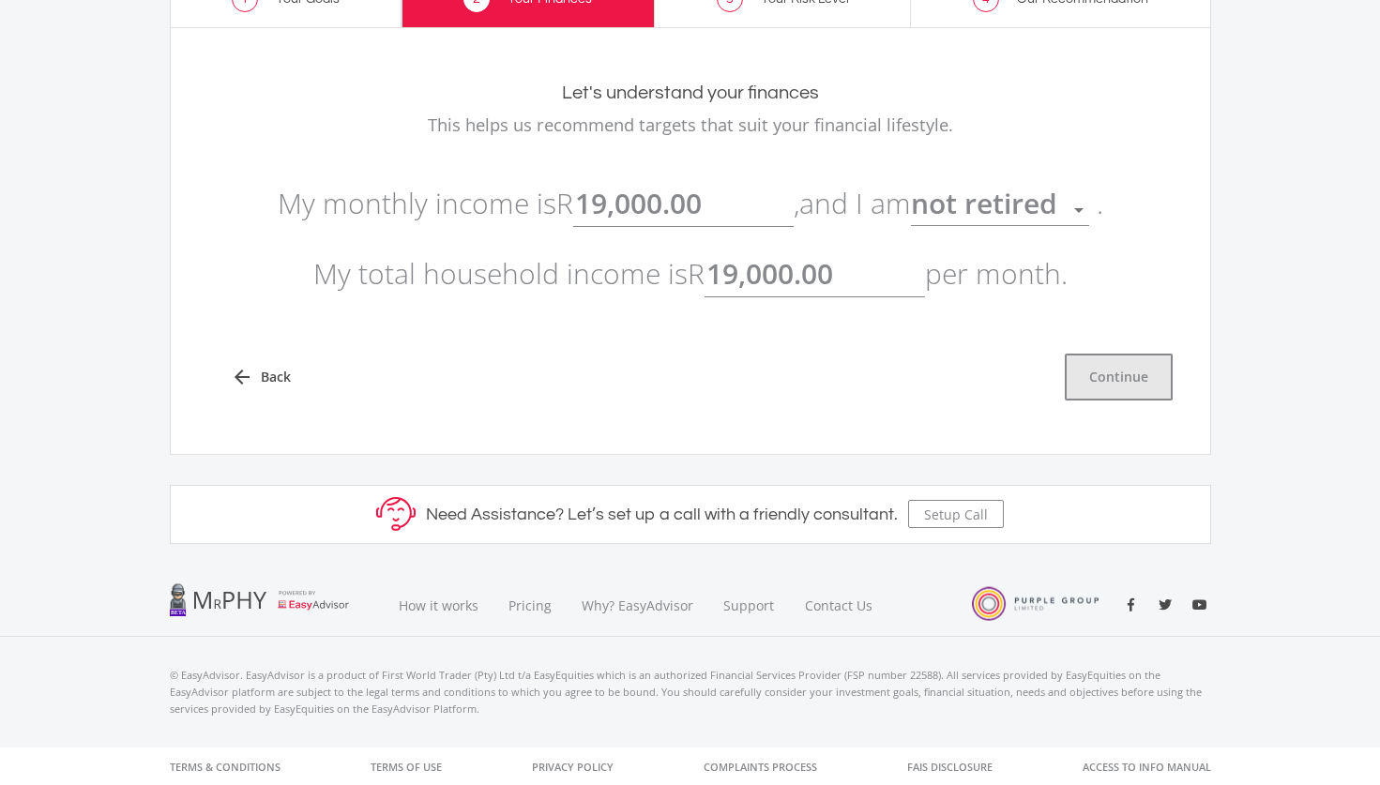
click at [1122, 374] on button "Continue" at bounding box center [1119, 377] width 108 height 47
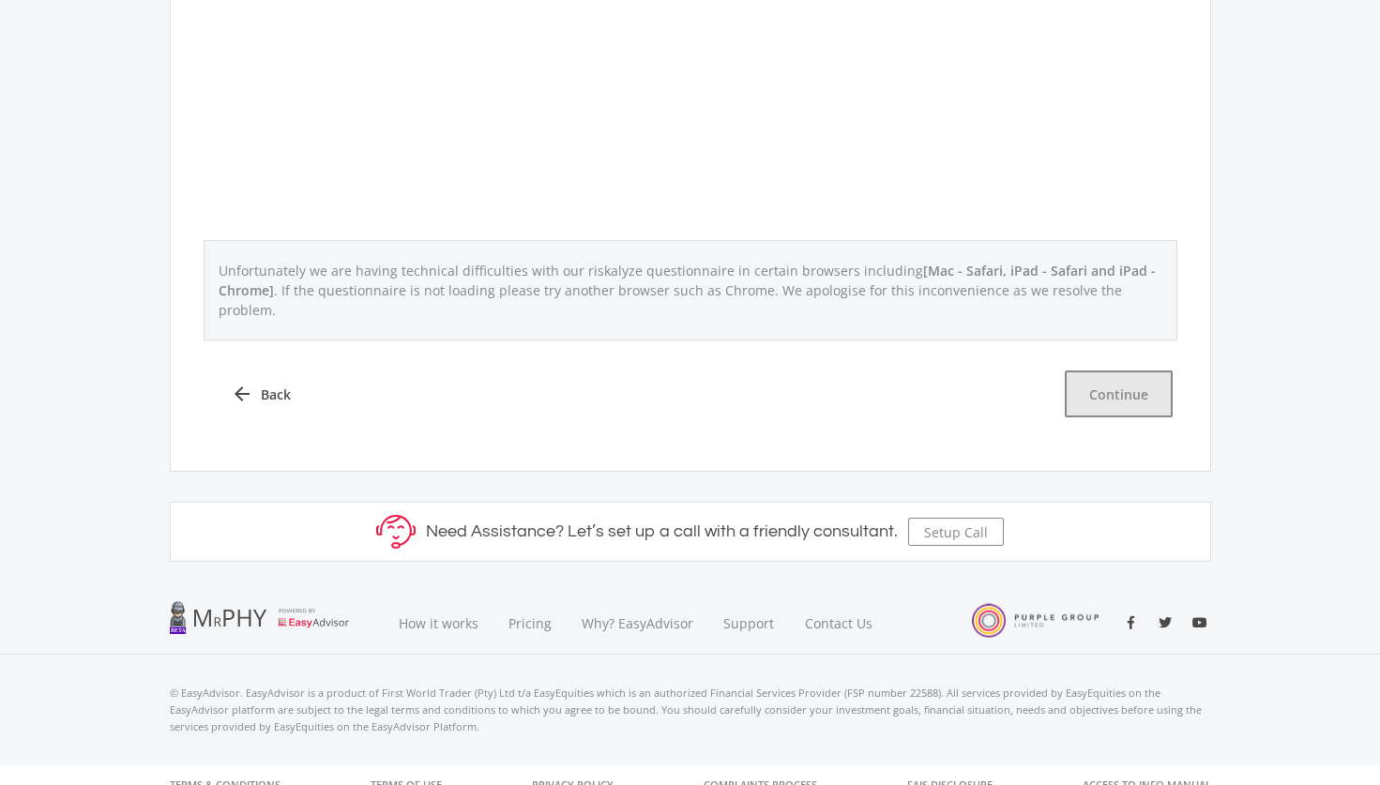
scroll to position [848, 0]
click at [1112, 378] on button "Continue" at bounding box center [1119, 395] width 108 height 47
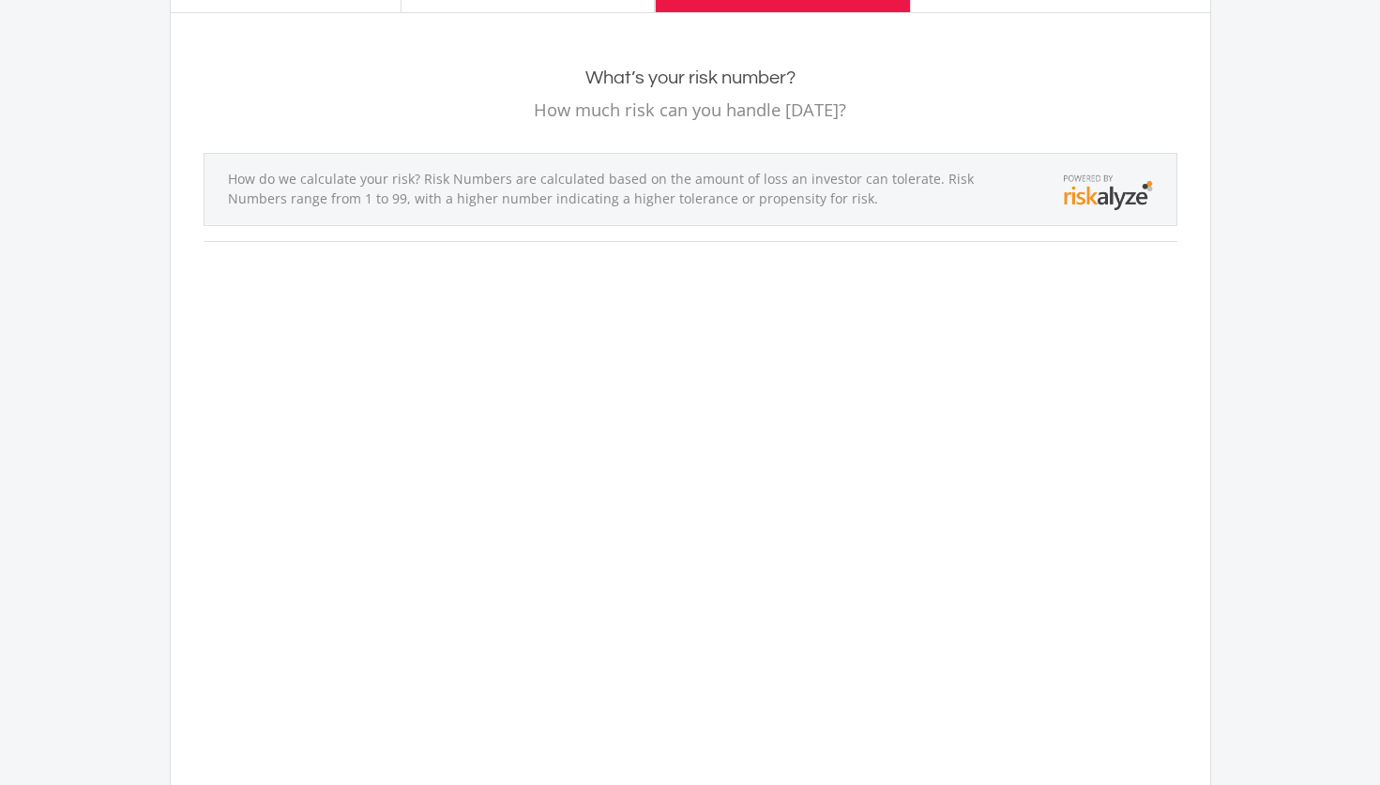
scroll to position [132, 0]
